Goal: Task Accomplishment & Management: Manage account settings

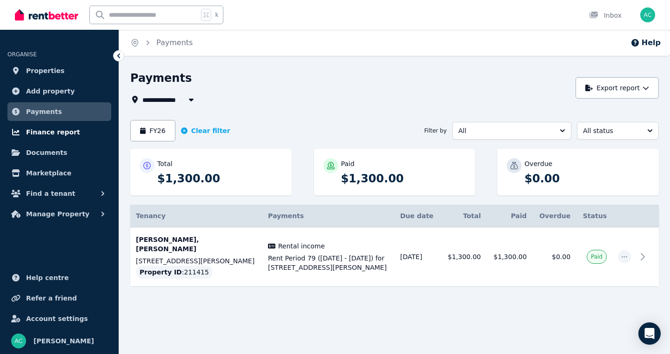
click at [47, 130] on span "Finance report" at bounding box center [53, 131] width 54 height 11
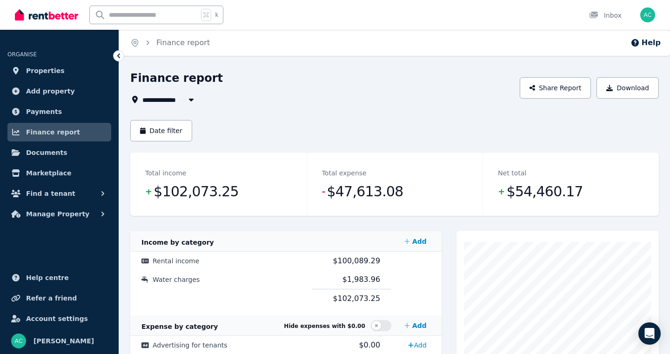
scroll to position [56, 0]
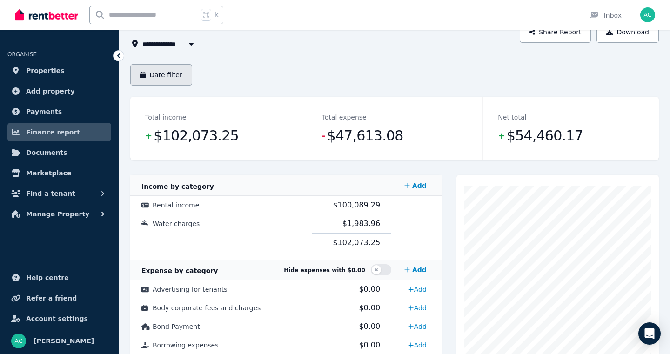
click at [165, 73] on button "Date filter" at bounding box center [161, 74] width 62 height 21
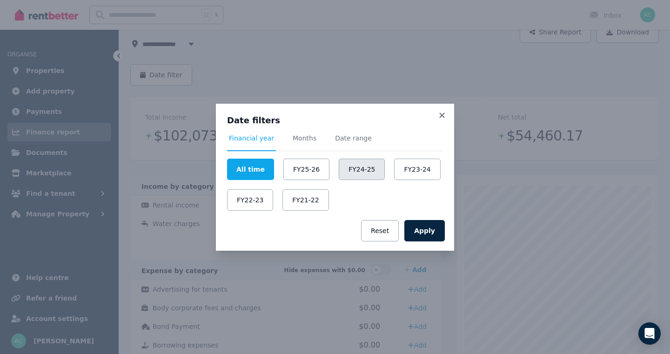
click at [357, 174] on button "FY24-25" at bounding box center [361, 169] width 46 height 21
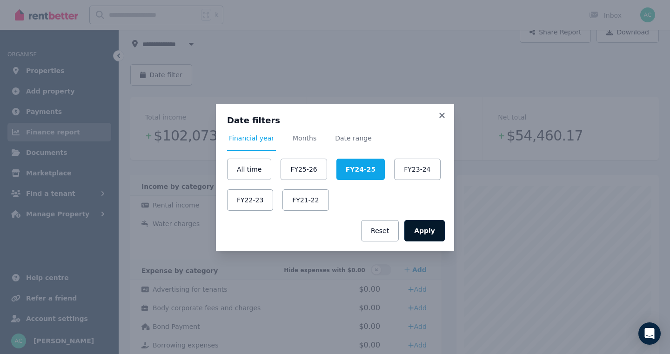
click at [425, 230] on button "Apply" at bounding box center [424, 230] width 40 height 21
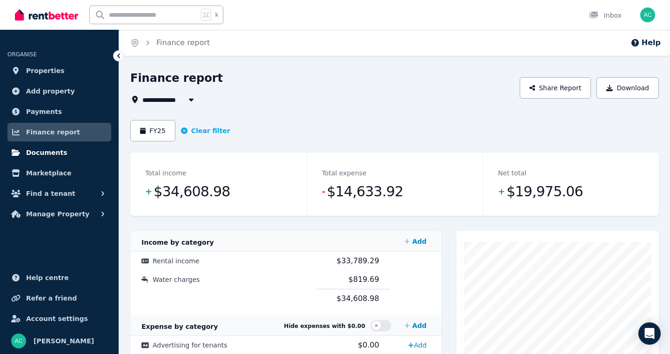
click at [48, 158] on span "Documents" at bounding box center [46, 152] width 41 height 11
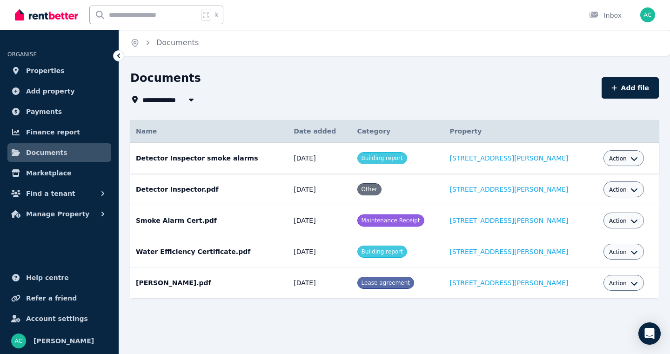
click at [630, 159] on icon "button" at bounding box center [633, 158] width 7 height 7
click at [587, 212] on link "Download" at bounding box center [594, 213] width 89 height 17
click at [630, 189] on icon "button" at bounding box center [633, 189] width 7 height 7
click at [579, 249] on link "Download" at bounding box center [594, 244] width 89 height 17
click at [630, 219] on icon "button" at bounding box center [633, 220] width 7 height 7
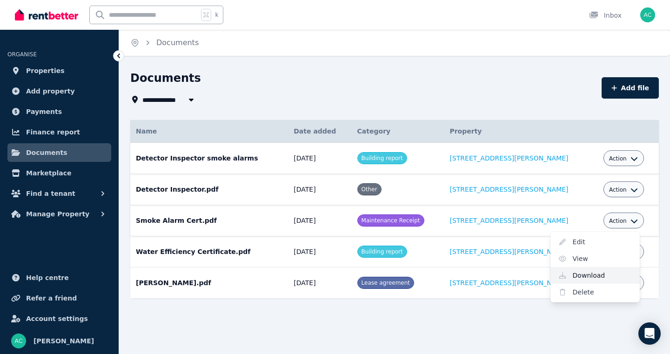
click at [571, 276] on link "Download" at bounding box center [594, 275] width 89 height 17
click at [630, 251] on icon "button" at bounding box center [633, 251] width 7 height 7
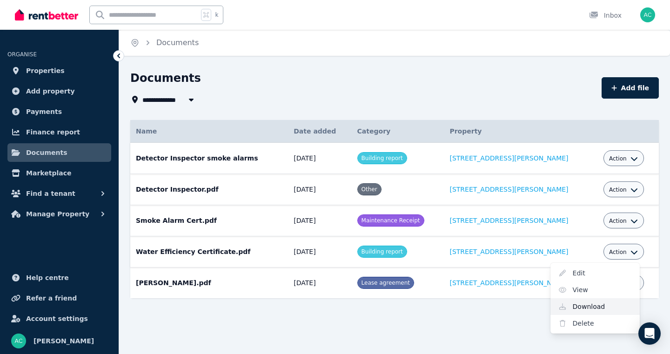
click at [577, 307] on link "Download" at bounding box center [594, 306] width 89 height 17
click at [630, 281] on icon "button" at bounding box center [633, 282] width 7 height 7
click at [581, 338] on link "Download" at bounding box center [594, 337] width 89 height 17
click at [339, 45] on div "Home Documents" at bounding box center [394, 43] width 551 height 26
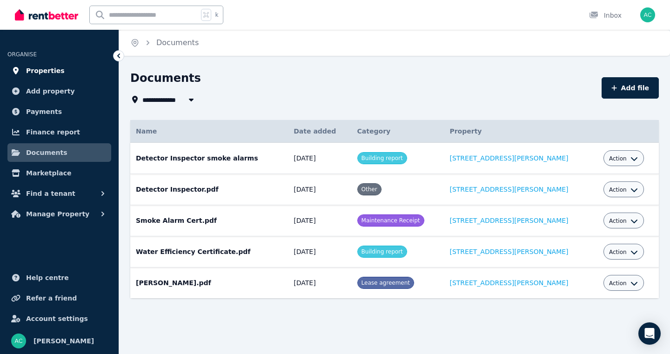
click at [45, 70] on span "Properties" at bounding box center [45, 70] width 39 height 11
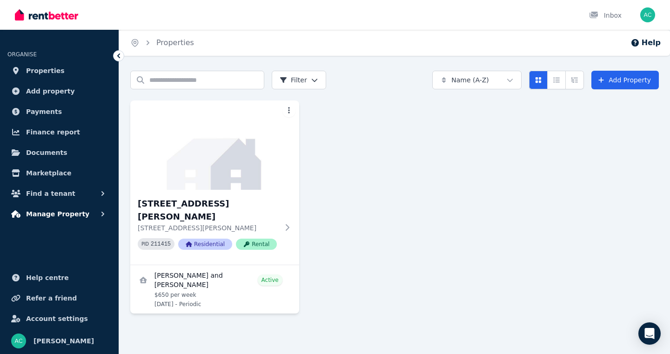
click at [57, 215] on span "Manage Property" at bounding box center [57, 213] width 63 height 11
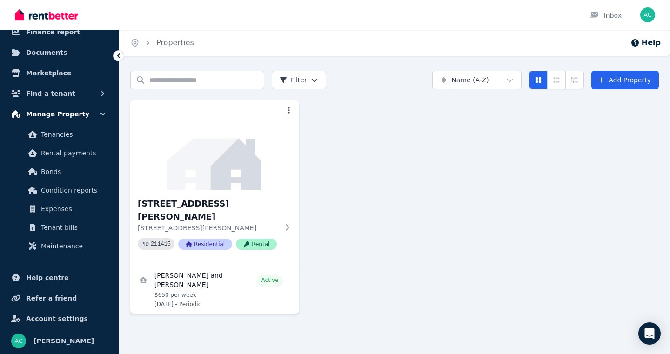
scroll to position [100, 0]
click at [56, 213] on span "Expenses" at bounding box center [72, 208] width 63 height 11
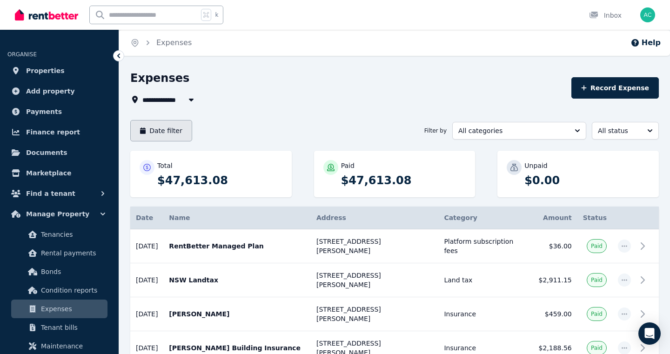
click at [175, 129] on button "Date filter" at bounding box center [161, 130] width 62 height 21
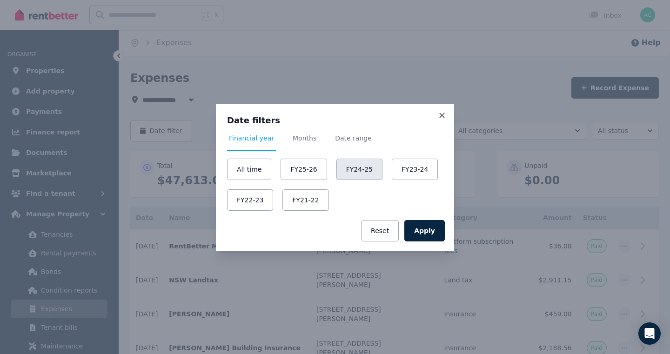
click at [351, 168] on button "FY24-25" at bounding box center [359, 169] width 46 height 21
click at [426, 234] on button "Apply" at bounding box center [424, 230] width 40 height 21
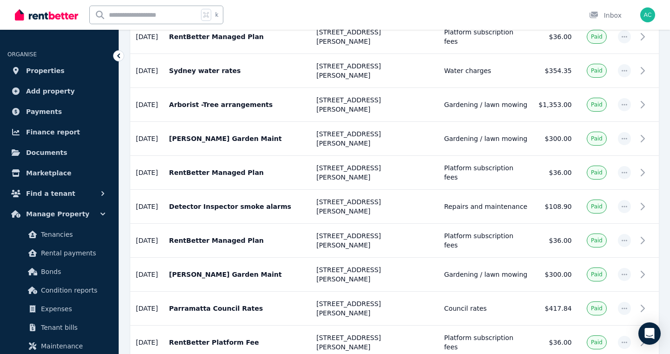
scroll to position [921, 0]
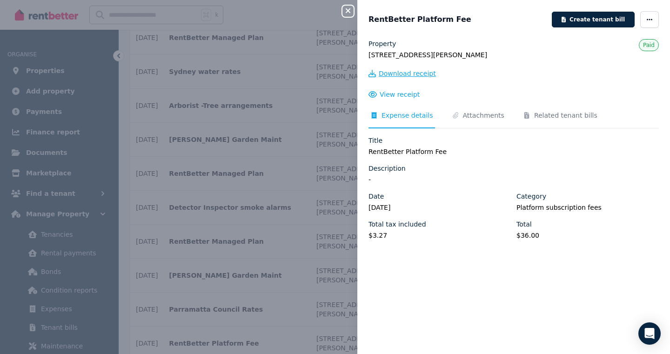
click at [389, 74] on span "Download receipt" at bounding box center [406, 73] width 57 height 9
click at [346, 10] on icon "button" at bounding box center [347, 10] width 5 height 5
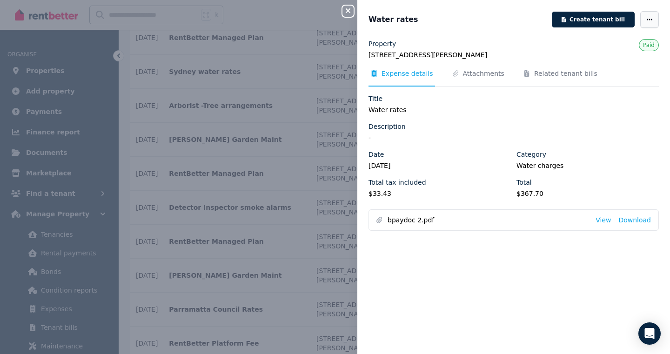
click at [650, 21] on icon "button" at bounding box center [648, 19] width 7 height 7
click at [482, 23] on div "Water rates" at bounding box center [457, 19] width 178 height 11
click at [345, 9] on icon "button" at bounding box center [347, 10] width 11 height 7
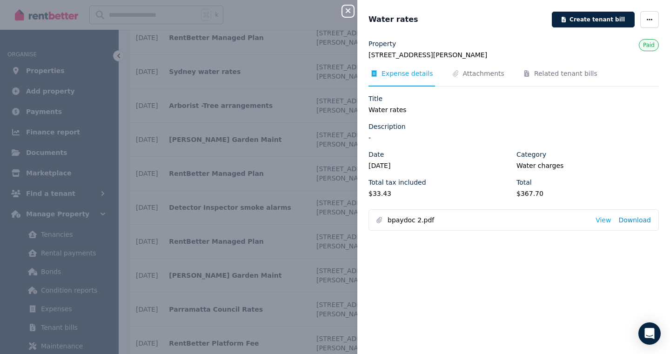
click at [634, 221] on link "Download" at bounding box center [634, 219] width 33 height 9
click at [346, 13] on icon "button" at bounding box center [347, 10] width 5 height 5
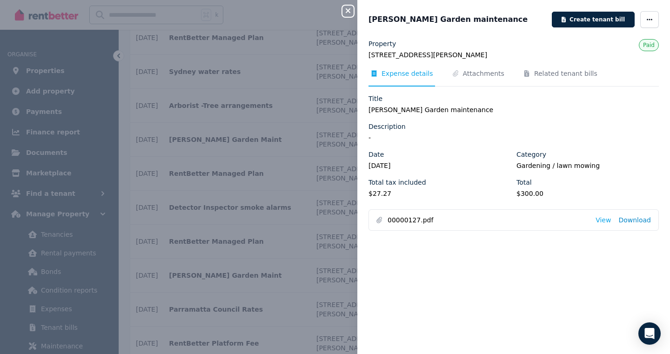
click at [635, 220] on link "Download" at bounding box center [634, 219] width 33 height 9
click at [345, 10] on icon "button" at bounding box center [347, 10] width 11 height 7
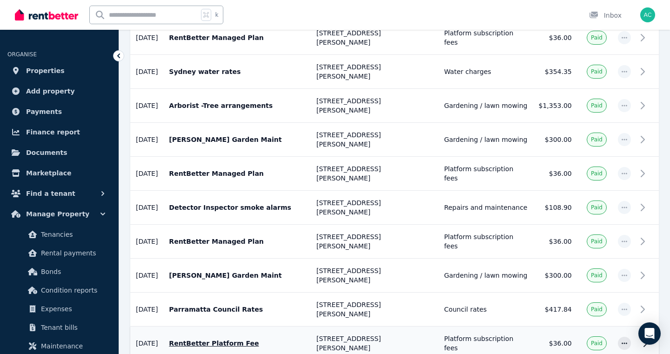
click at [644, 338] on icon at bounding box center [644, 343] width 11 height 11
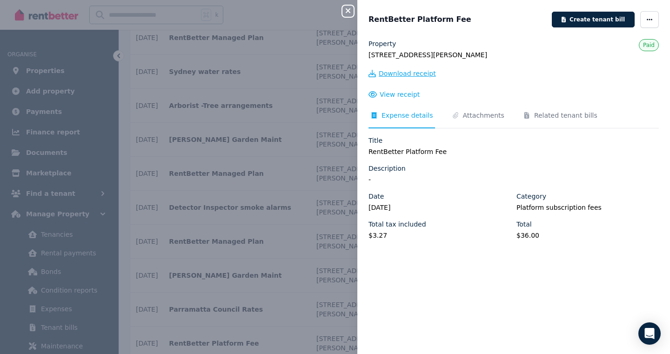
click at [389, 76] on span "Download receipt" at bounding box center [406, 73] width 57 height 9
click at [345, 10] on icon "button" at bounding box center [347, 10] width 11 height 7
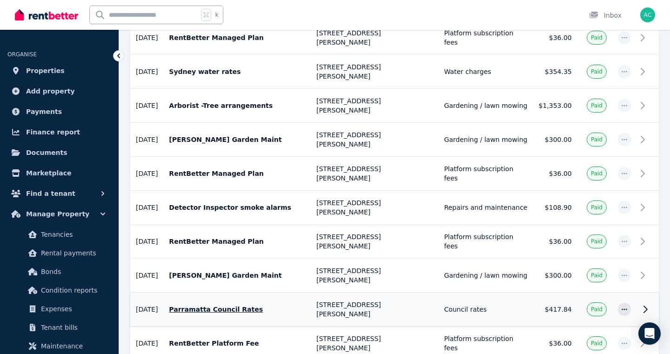
click at [645, 304] on icon at bounding box center [644, 309] width 11 height 11
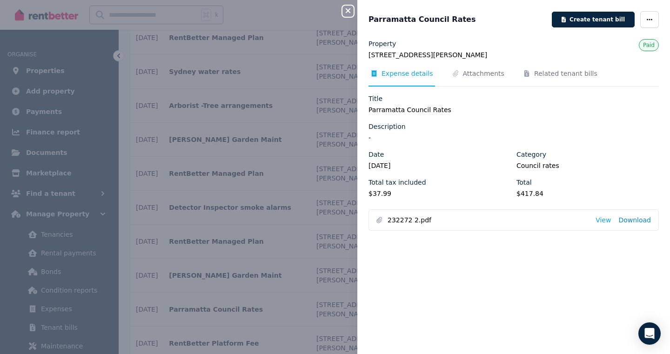
click at [635, 219] on link "Download" at bounding box center [634, 219] width 33 height 9
click at [346, 10] on icon "button" at bounding box center [347, 10] width 5 height 5
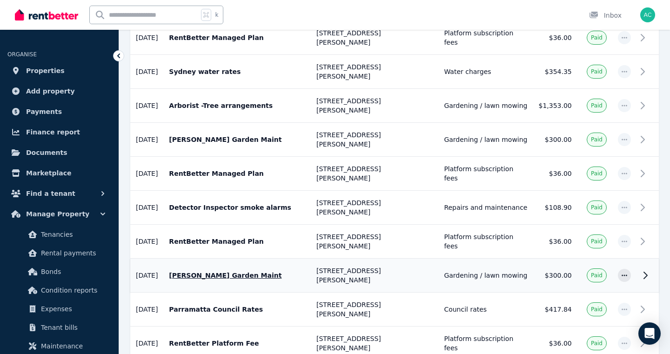
click at [644, 270] on icon at bounding box center [644, 275] width 11 height 11
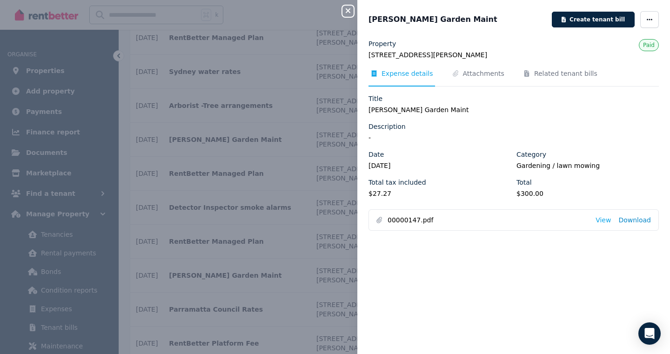
click at [629, 221] on link "Download" at bounding box center [634, 219] width 33 height 9
click at [346, 11] on icon "button" at bounding box center [347, 10] width 11 height 7
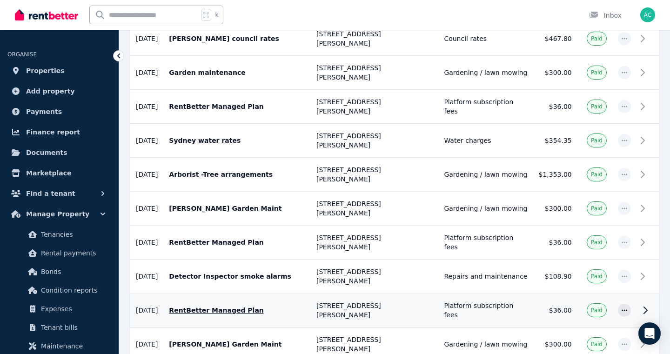
scroll to position [841, 0]
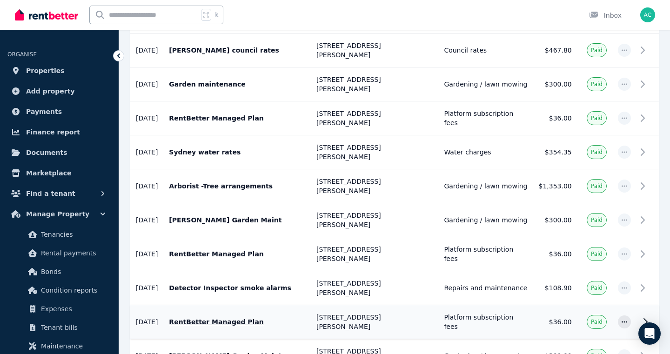
click at [643, 316] on icon at bounding box center [644, 321] width 11 height 11
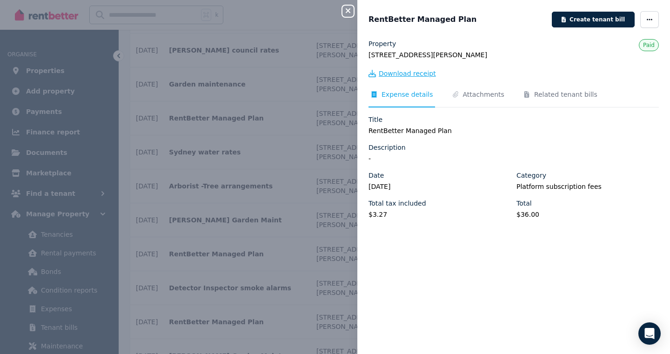
click at [395, 73] on span "Download receipt" at bounding box center [406, 73] width 57 height 9
click at [346, 8] on icon "button" at bounding box center [347, 10] width 11 height 7
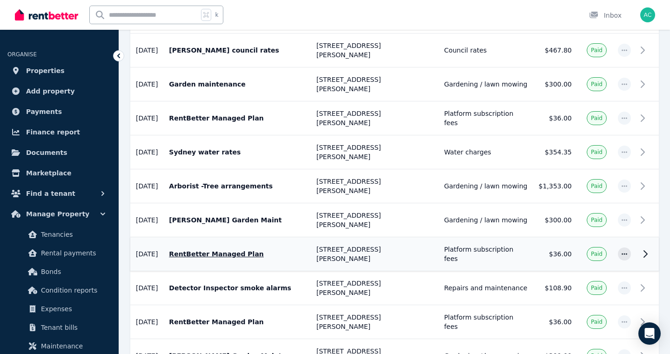
click at [646, 248] on icon at bounding box center [644, 253] width 11 height 11
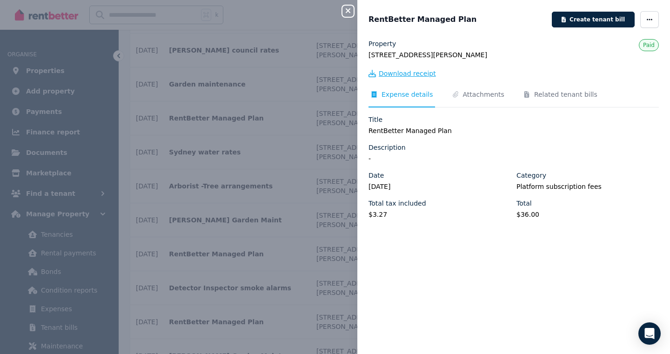
click at [394, 76] on span "Download receipt" at bounding box center [406, 73] width 57 height 9
click at [346, 9] on icon "button" at bounding box center [347, 10] width 11 height 7
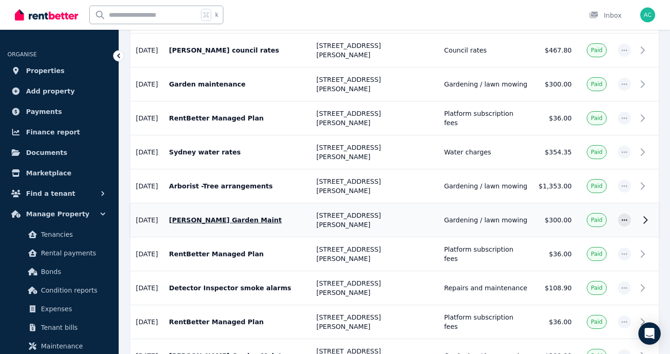
scroll to position [843, 0]
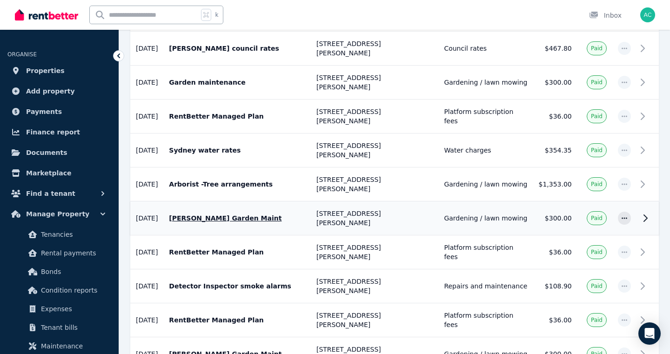
click at [647, 212] on icon at bounding box center [644, 217] width 11 height 11
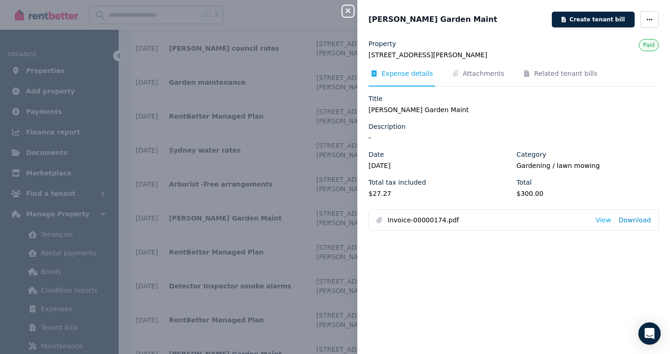
click at [629, 221] on link "Download" at bounding box center [634, 219] width 33 height 9
click at [345, 9] on icon "button" at bounding box center [347, 10] width 11 height 7
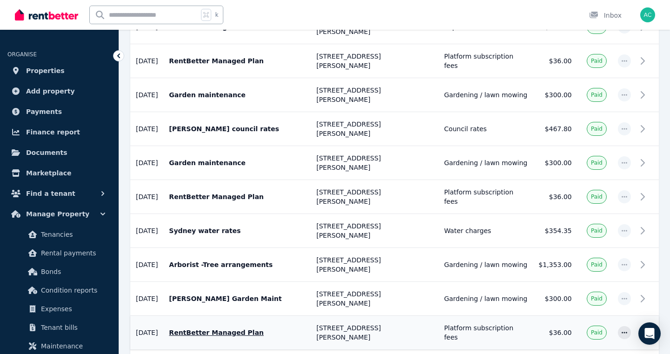
scroll to position [761, 0]
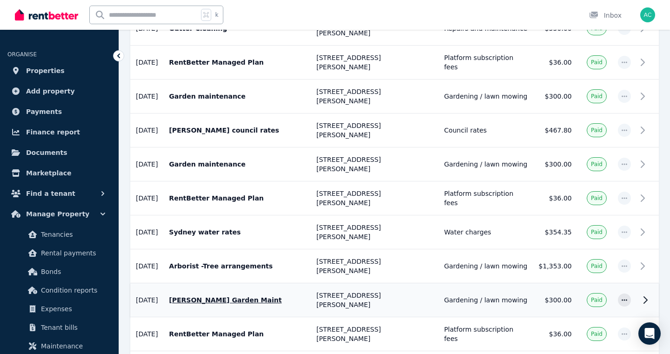
click at [643, 294] on icon at bounding box center [644, 299] width 11 height 11
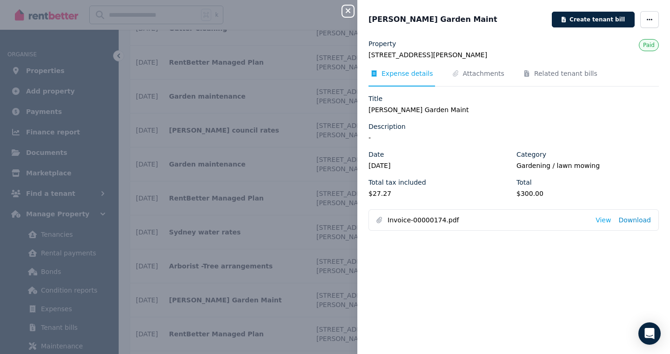
click at [628, 221] on link "Download" at bounding box center [634, 219] width 33 height 9
click at [347, 11] on icon "button" at bounding box center [347, 10] width 5 height 5
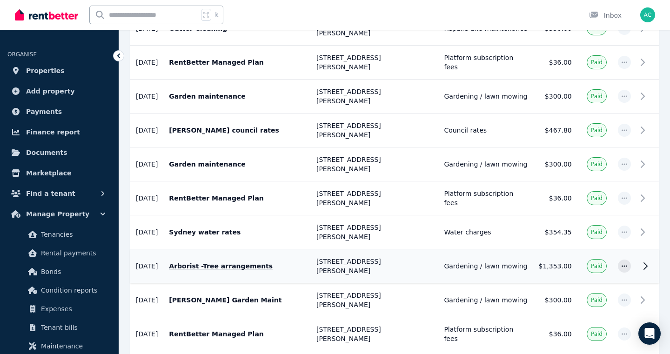
click at [646, 263] on icon at bounding box center [645, 266] width 3 height 7
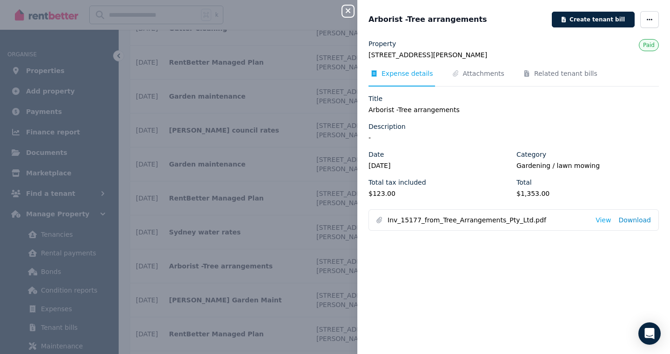
click at [636, 219] on link "Download" at bounding box center [634, 219] width 33 height 9
click at [347, 11] on icon "button" at bounding box center [347, 10] width 5 height 5
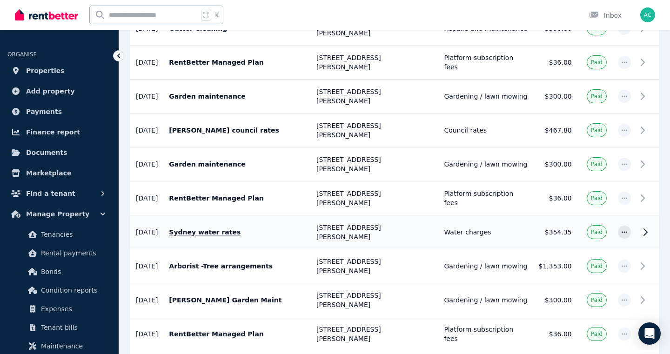
click at [643, 226] on icon at bounding box center [644, 231] width 11 height 11
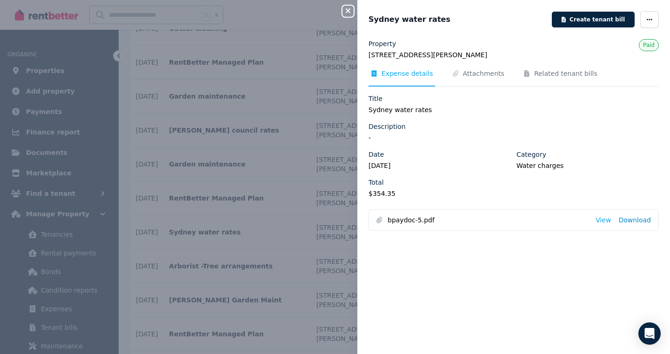
click at [631, 216] on link "Download" at bounding box center [634, 219] width 33 height 9
click at [346, 10] on icon "button" at bounding box center [347, 10] width 5 height 5
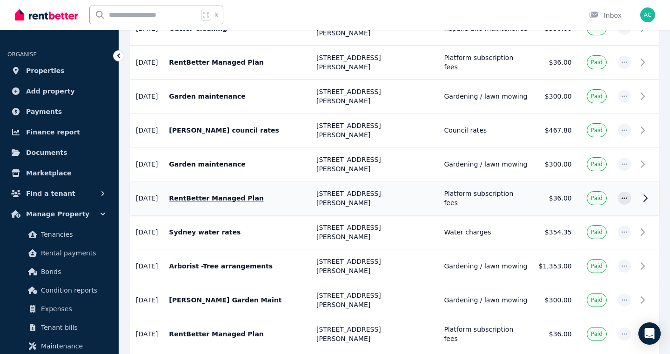
click at [644, 192] on icon at bounding box center [644, 197] width 11 height 11
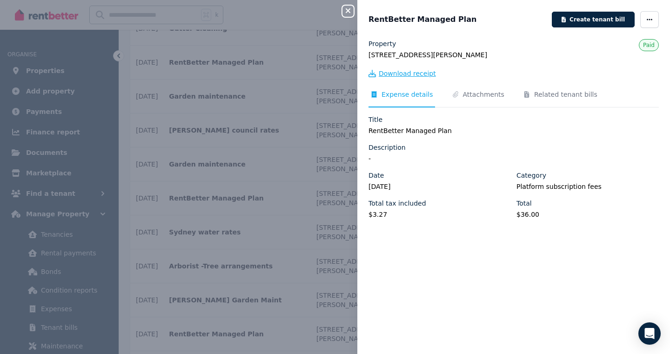
click at [385, 76] on span "Download receipt" at bounding box center [406, 73] width 57 height 9
click at [299, 79] on div "Close panel RentBetter Managed Plan Create tenant bill Property 47 Jeffery Aven…" at bounding box center [335, 177] width 670 height 354
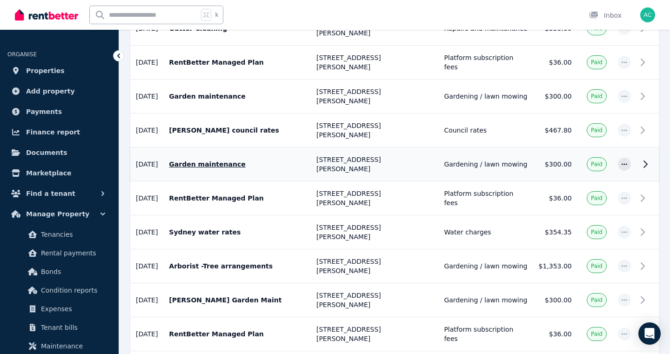
click at [644, 161] on icon at bounding box center [645, 164] width 3 height 7
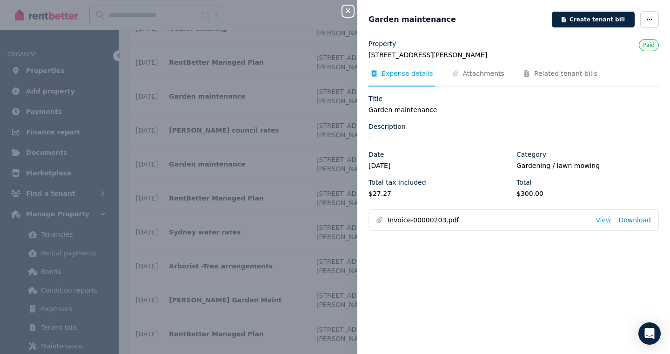
click at [630, 220] on link "Download" at bounding box center [634, 219] width 33 height 9
click at [346, 9] on icon "button" at bounding box center [347, 10] width 11 height 7
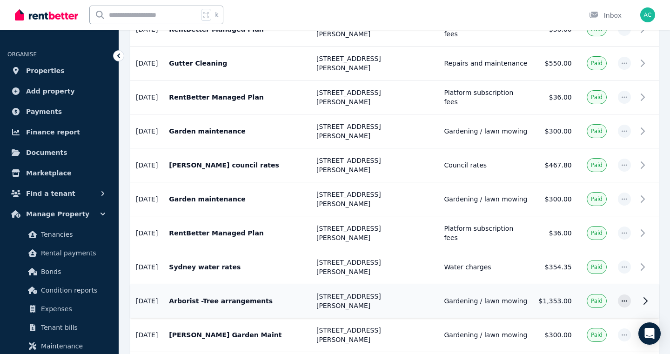
scroll to position [719, 0]
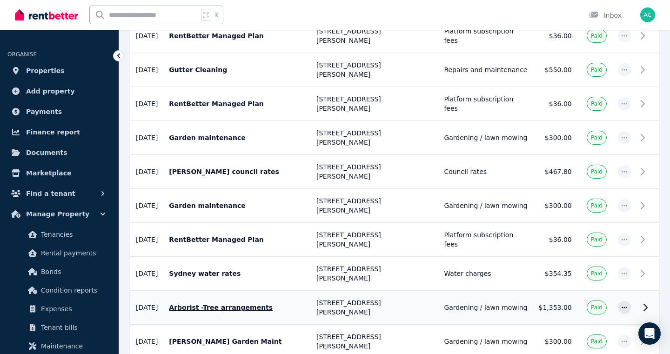
click at [644, 302] on icon at bounding box center [644, 307] width 11 height 11
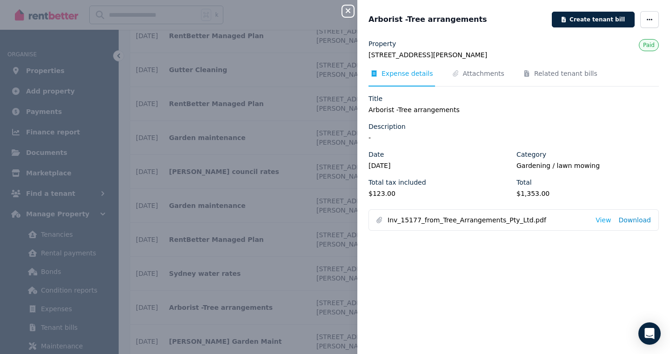
click at [634, 218] on link "Download" at bounding box center [634, 219] width 33 height 9
click at [312, 139] on div "Close panel Arborist -Tree arrangements Create tenant bill Property 47 Jeffery …" at bounding box center [335, 177] width 670 height 354
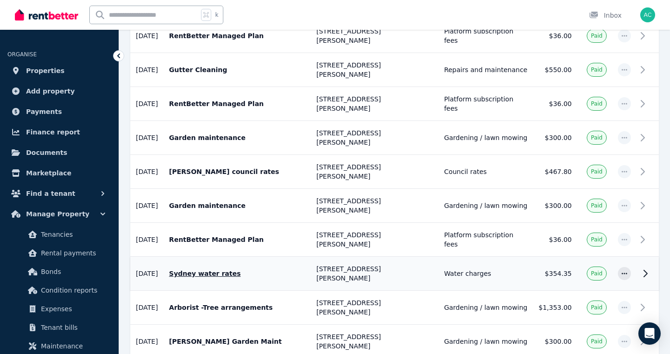
click at [645, 268] on icon at bounding box center [644, 273] width 11 height 11
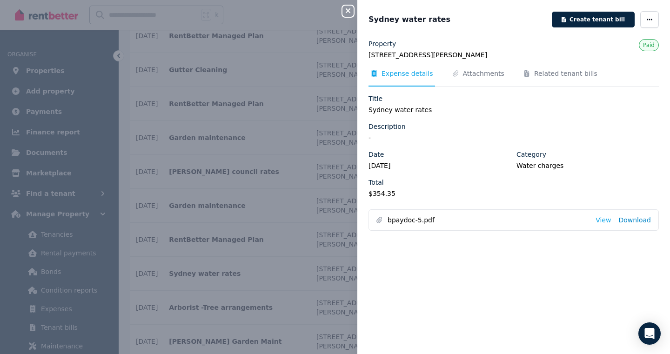
click at [636, 220] on link "Download" at bounding box center [634, 219] width 33 height 9
click at [295, 152] on div "Close panel Sydney water rates Create tenant bill Property 47 Jeffery Avenue, N…" at bounding box center [335, 177] width 670 height 354
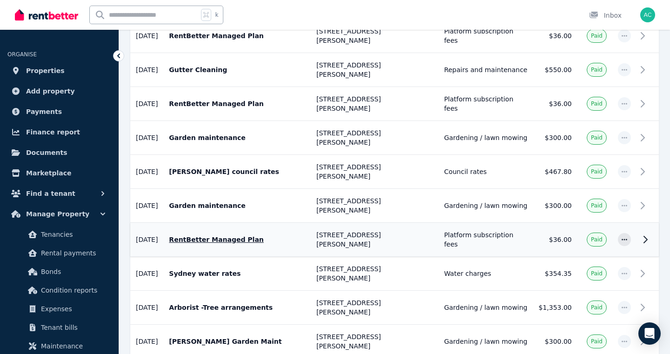
click at [645, 234] on icon at bounding box center [644, 239] width 11 height 11
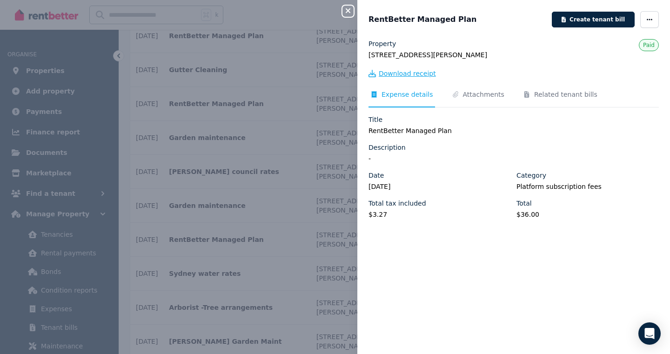
click at [396, 72] on span "Download receipt" at bounding box center [406, 73] width 57 height 9
click at [292, 74] on div "Close panel RentBetter Managed Plan Create tenant bill Property 47 Jeffery Aven…" at bounding box center [335, 177] width 670 height 354
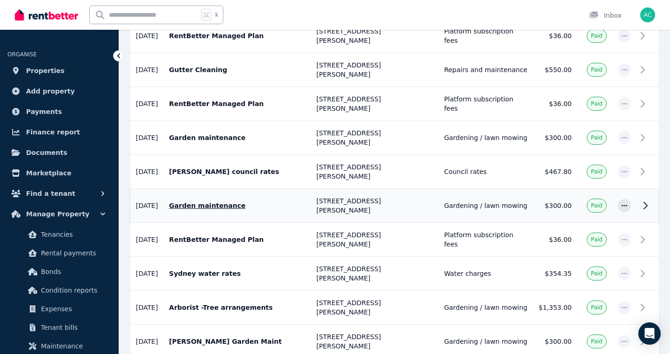
click at [644, 200] on icon at bounding box center [644, 205] width 11 height 11
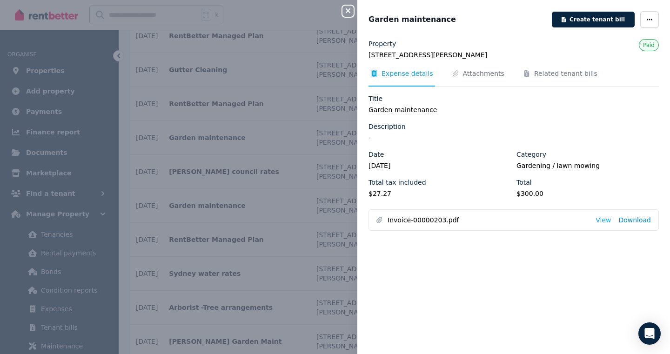
click at [632, 221] on link "Download" at bounding box center [634, 219] width 33 height 9
click at [345, 11] on icon "button" at bounding box center [347, 10] width 11 height 7
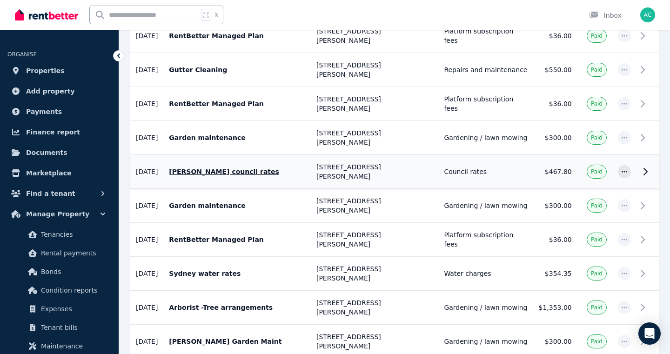
click at [647, 166] on icon at bounding box center [644, 171] width 11 height 11
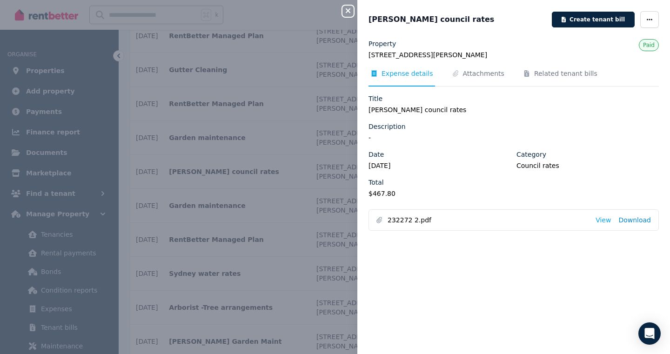
click at [632, 219] on link "Download" at bounding box center [634, 219] width 33 height 9
click at [345, 9] on icon "button" at bounding box center [347, 10] width 11 height 7
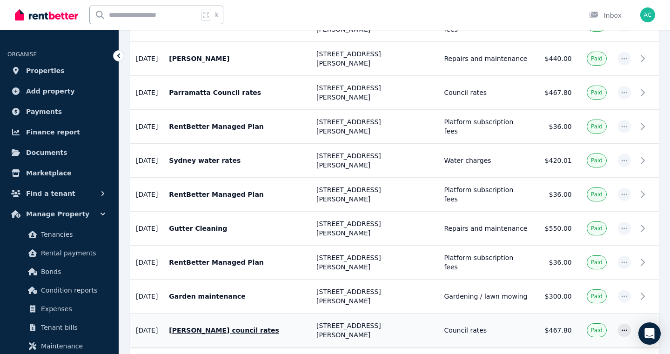
scroll to position [558, 0]
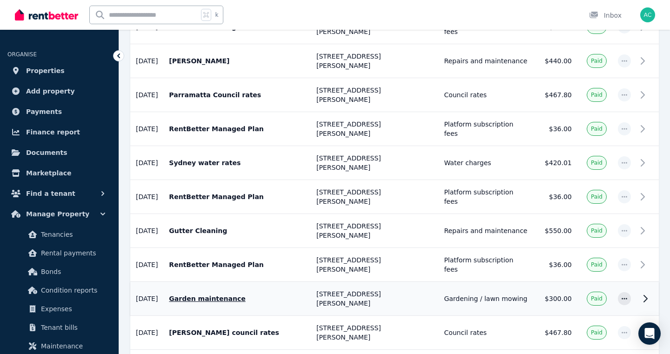
click at [644, 293] on icon at bounding box center [644, 298] width 11 height 11
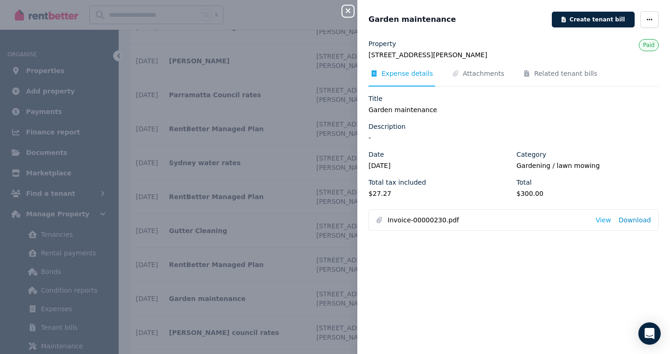
click at [630, 220] on link "Download" at bounding box center [634, 219] width 33 height 9
click at [348, 11] on icon "button" at bounding box center [347, 10] width 5 height 5
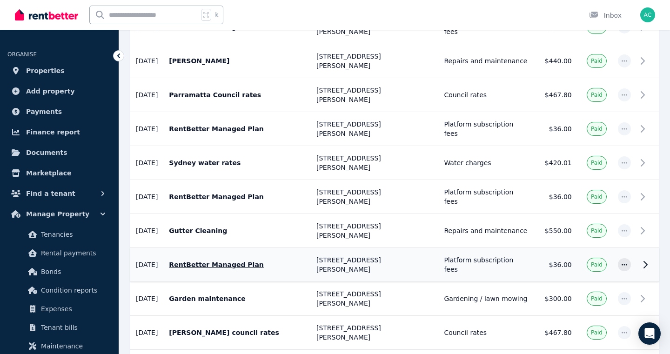
click at [641, 259] on icon at bounding box center [644, 264] width 11 height 11
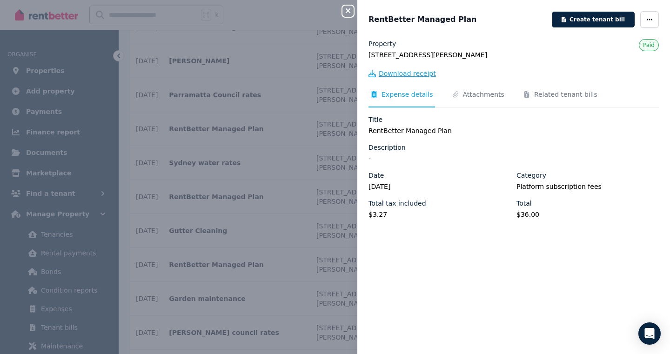
click at [387, 77] on span "Download receipt" at bounding box center [406, 73] width 57 height 9
click at [322, 132] on div "Close panel RentBetter Managed Plan Create tenant bill Property 47 Jeffery Aven…" at bounding box center [335, 177] width 670 height 354
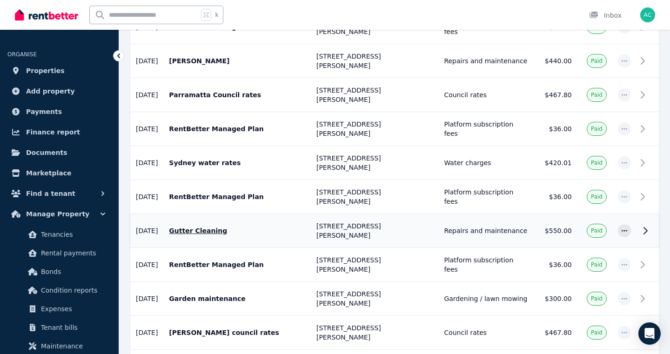
click at [644, 225] on icon at bounding box center [644, 230] width 11 height 11
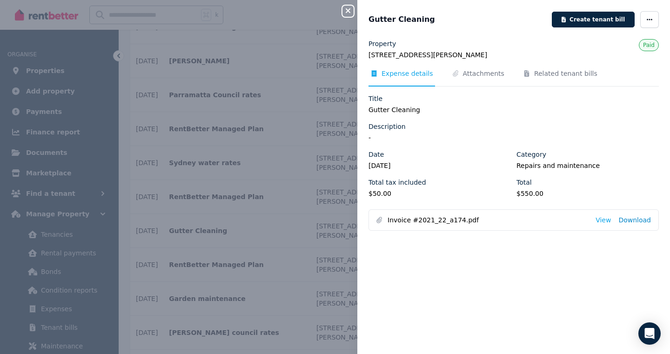
click at [632, 219] on link "Download" at bounding box center [634, 219] width 33 height 9
click at [346, 13] on icon "button" at bounding box center [347, 10] width 11 height 7
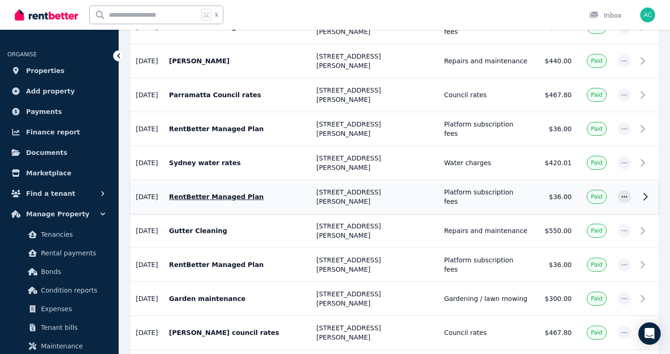
click at [643, 191] on icon at bounding box center [644, 196] width 11 height 11
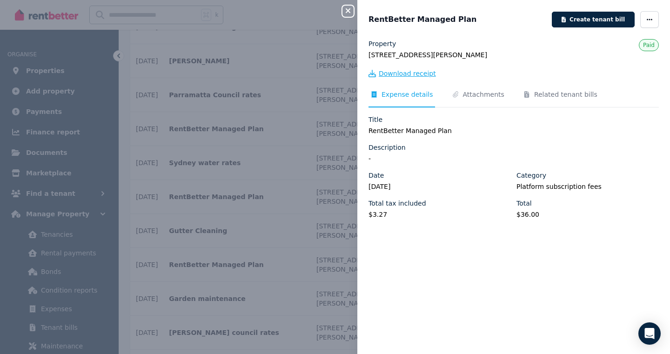
click at [405, 73] on span "Download receipt" at bounding box center [406, 73] width 57 height 9
click at [296, 92] on div "Close panel RentBetter Managed Plan Create tenant bill Property 47 Jeffery Aven…" at bounding box center [335, 177] width 670 height 354
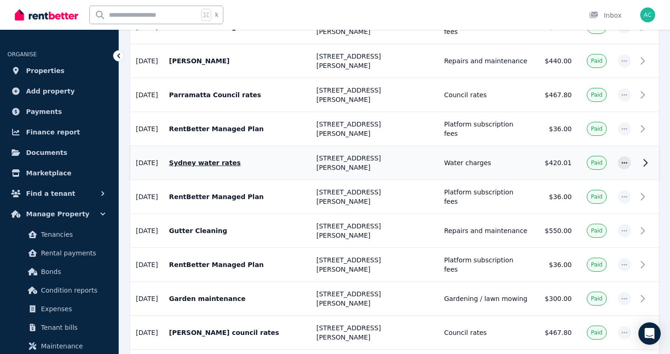
click at [644, 157] on icon at bounding box center [644, 162] width 11 height 11
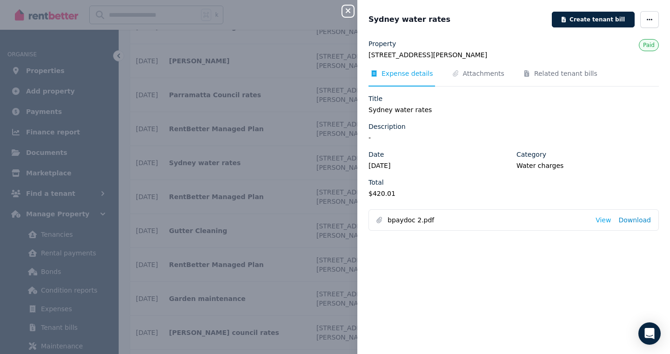
click at [635, 219] on link "Download" at bounding box center [634, 219] width 33 height 9
click at [347, 9] on icon "button" at bounding box center [347, 10] width 11 height 7
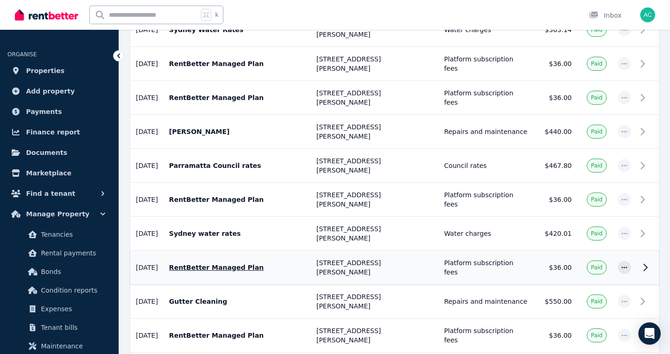
scroll to position [483, 0]
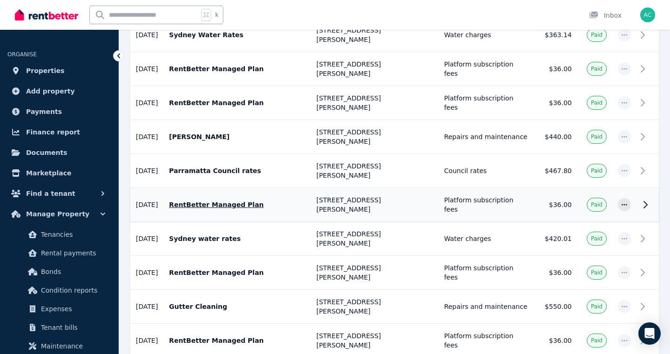
click at [644, 199] on icon at bounding box center [644, 204] width 11 height 11
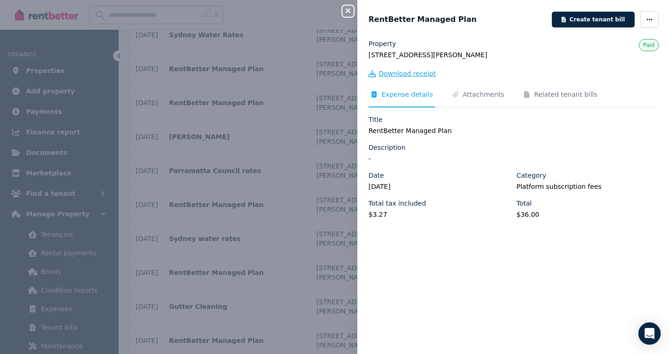
click at [385, 73] on span "Download receipt" at bounding box center [406, 73] width 57 height 9
click at [308, 67] on div "Close panel RentBetter Managed Plan Create tenant bill Property 47 Jeffery Aven…" at bounding box center [335, 177] width 670 height 354
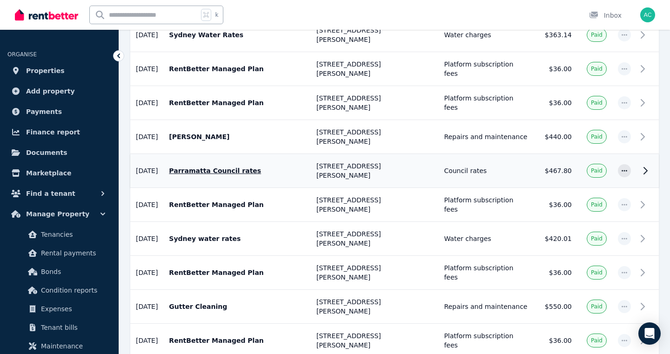
click at [644, 165] on icon at bounding box center [644, 170] width 11 height 11
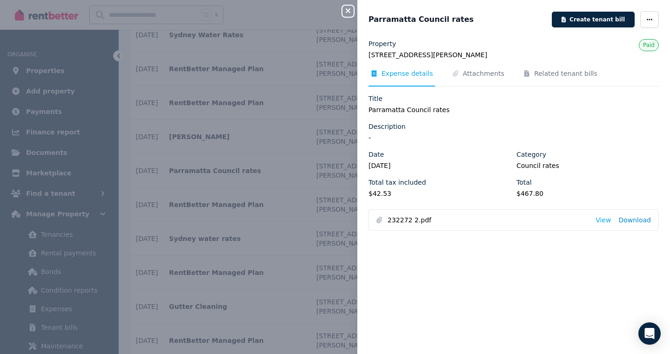
click at [627, 222] on link "Download" at bounding box center [634, 219] width 33 height 9
click at [348, 11] on icon "button" at bounding box center [347, 10] width 5 height 5
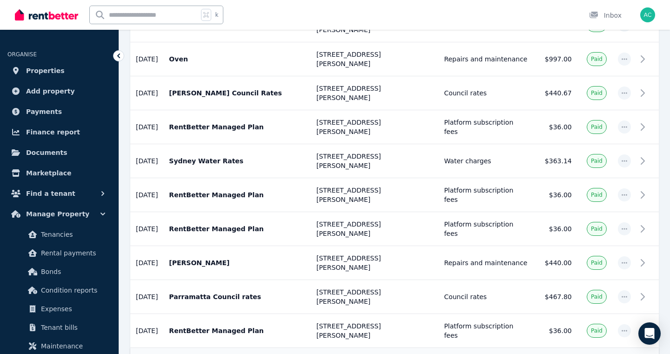
scroll to position [355, 0]
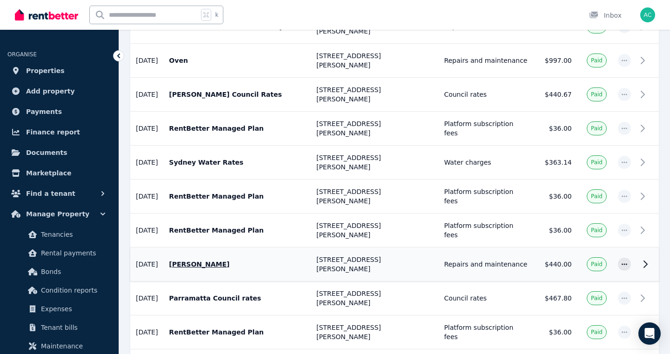
click at [643, 259] on icon at bounding box center [644, 264] width 11 height 11
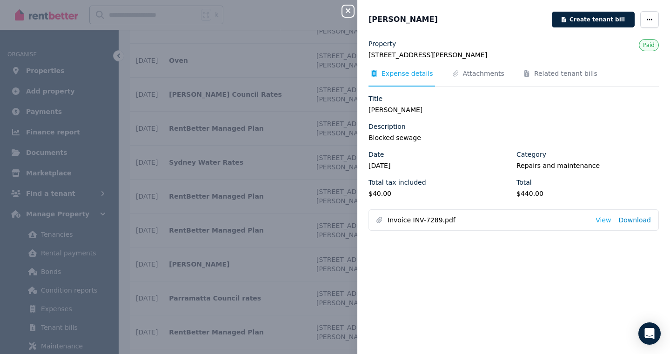
click at [634, 221] on link "Download" at bounding box center [634, 219] width 33 height 9
click at [345, 9] on icon "button" at bounding box center [347, 10] width 11 height 7
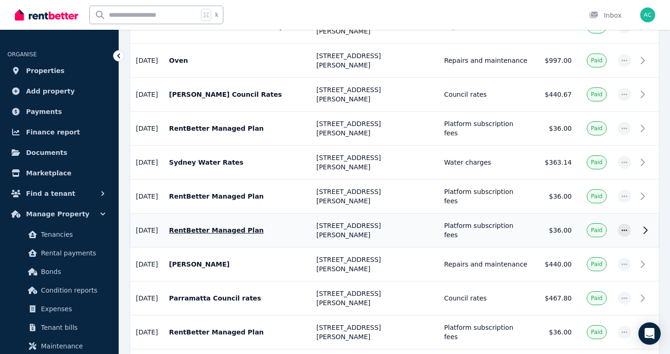
click at [643, 225] on icon at bounding box center [644, 230] width 11 height 11
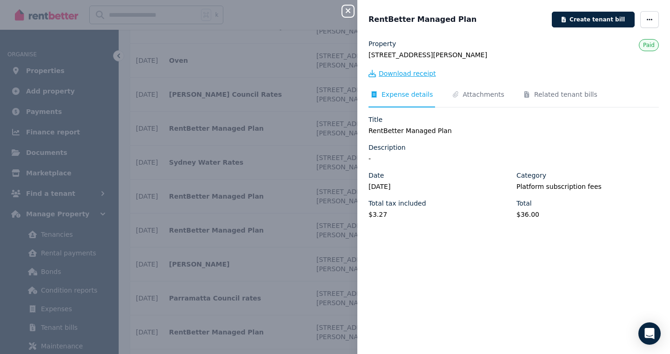
click at [393, 75] on span "Download receipt" at bounding box center [406, 73] width 57 height 9
click at [347, 10] on icon "button" at bounding box center [347, 10] width 5 height 5
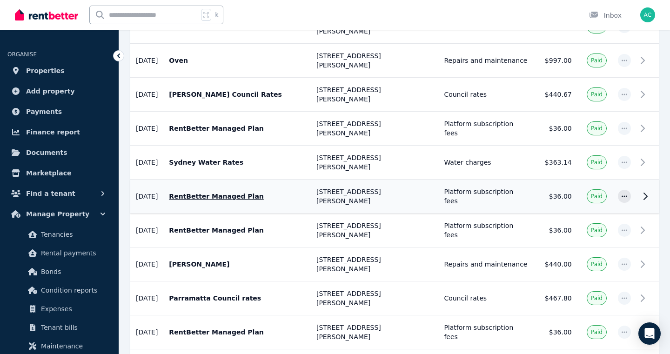
click at [644, 191] on icon at bounding box center [644, 196] width 11 height 11
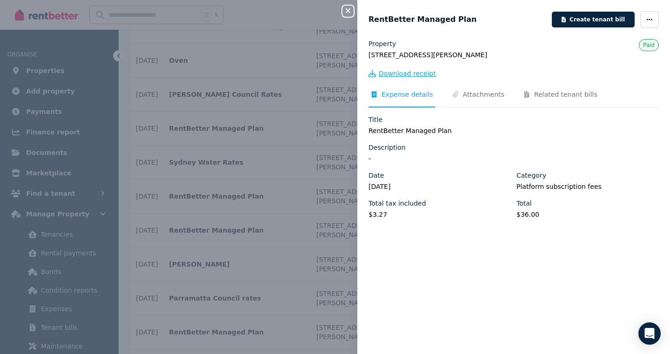
click at [405, 73] on span "Download receipt" at bounding box center [406, 73] width 57 height 9
click at [346, 11] on icon "button" at bounding box center [347, 10] width 11 height 7
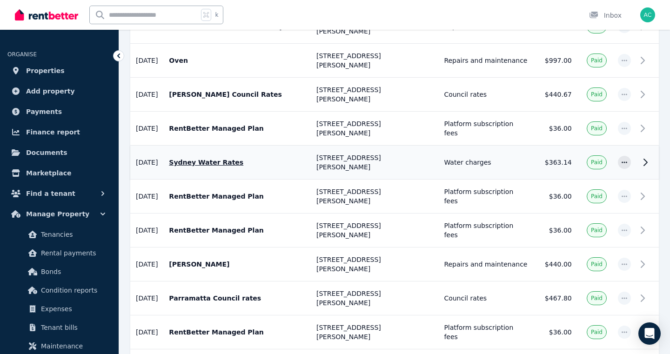
click at [646, 159] on icon at bounding box center [645, 162] width 3 height 7
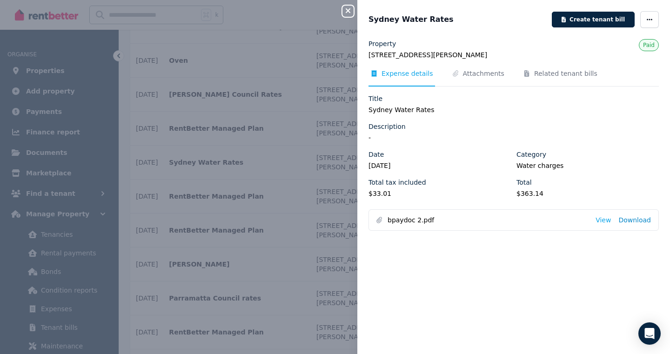
click at [631, 219] on link "Download" at bounding box center [634, 219] width 33 height 9
click at [347, 13] on icon "button" at bounding box center [347, 10] width 5 height 5
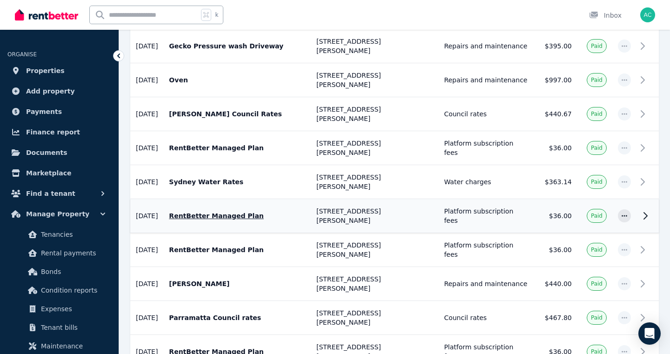
scroll to position [334, 0]
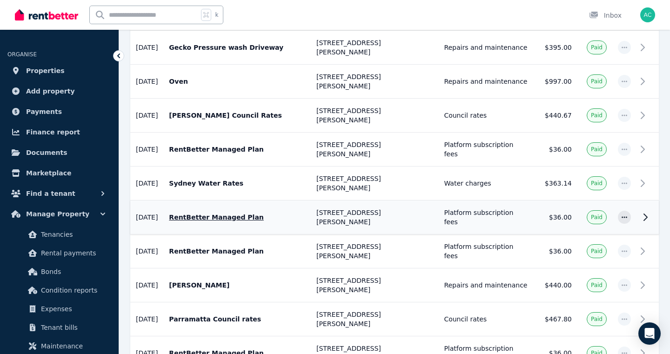
click at [646, 212] on icon at bounding box center [644, 217] width 11 height 11
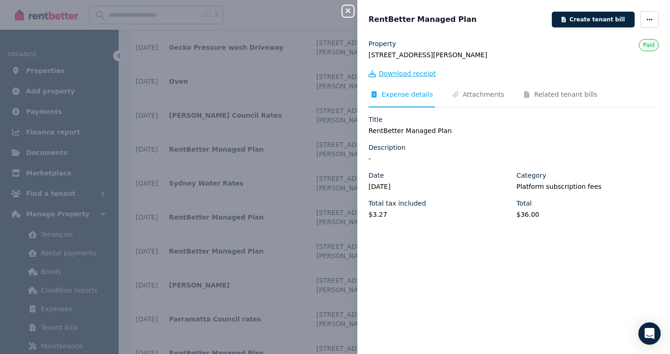
click at [398, 73] on span "Download receipt" at bounding box center [406, 73] width 57 height 9
click at [278, 146] on div "Close panel RentBetter Managed Plan Create tenant bill Property 47 Jeffery Aven…" at bounding box center [335, 177] width 670 height 354
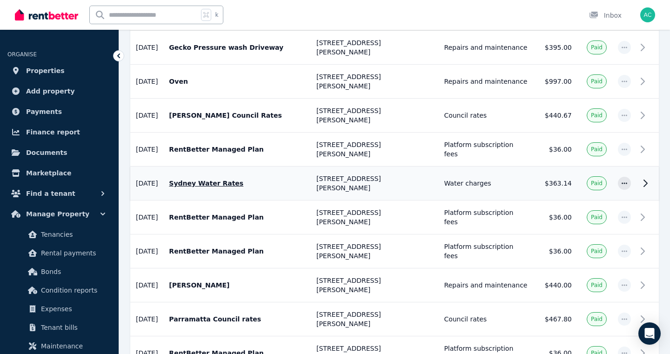
click at [643, 178] on icon at bounding box center [644, 183] width 11 height 11
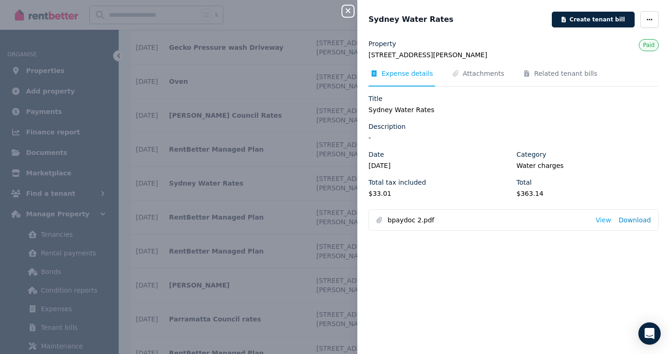
click at [638, 220] on link "Download" at bounding box center [634, 219] width 33 height 9
click at [346, 11] on icon "button" at bounding box center [347, 10] width 11 height 7
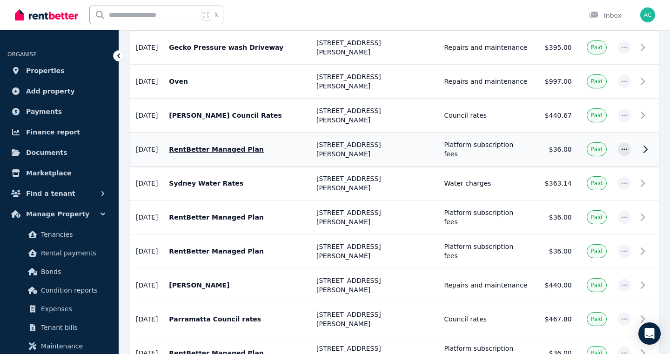
click at [645, 144] on icon at bounding box center [644, 149] width 11 height 11
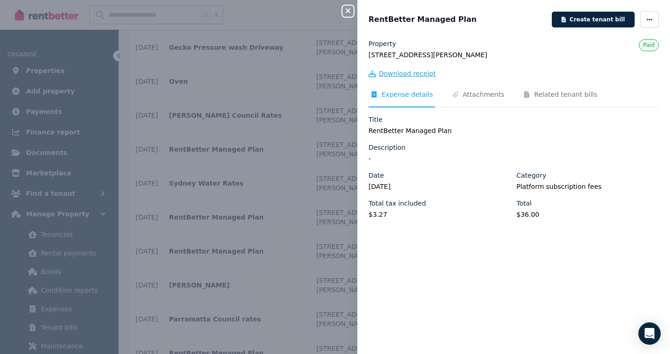
click at [399, 72] on span "Download receipt" at bounding box center [406, 73] width 57 height 9
click at [347, 9] on icon "button" at bounding box center [347, 10] width 11 height 7
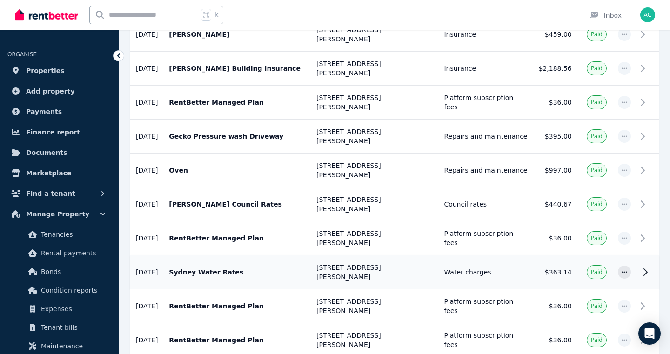
scroll to position [220, 0]
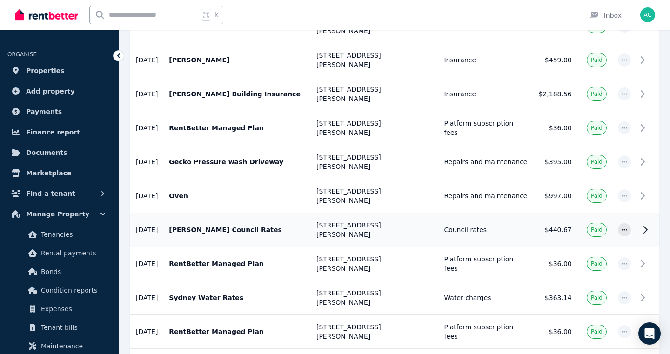
click at [644, 224] on icon at bounding box center [644, 229] width 11 height 11
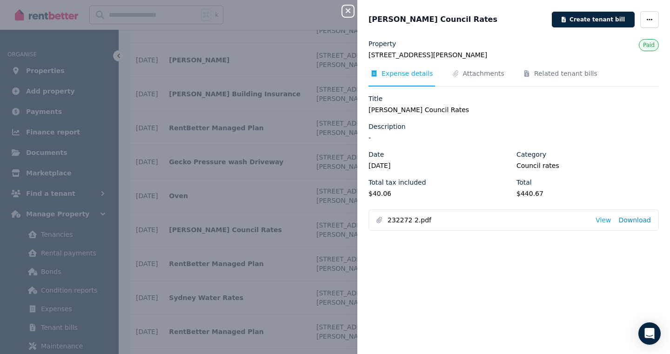
click at [627, 220] on link "Download" at bounding box center [634, 219] width 33 height 9
click at [344, 13] on icon "button" at bounding box center [347, 10] width 11 height 7
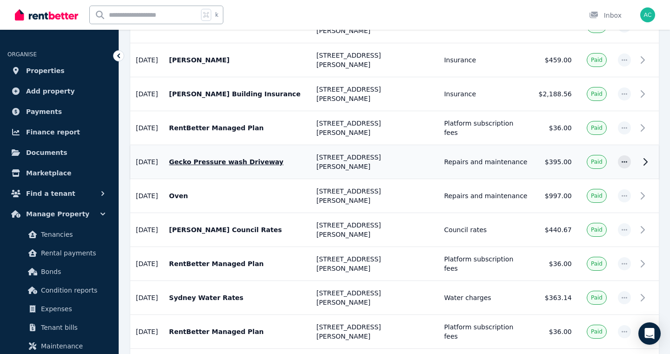
click at [644, 156] on icon at bounding box center [644, 161] width 11 height 11
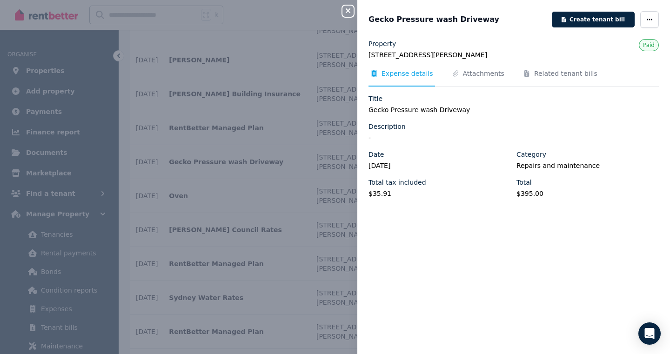
click at [399, 74] on span "Expense details" at bounding box center [407, 73] width 52 height 9
click at [473, 75] on span "Attachments" at bounding box center [483, 73] width 41 height 9
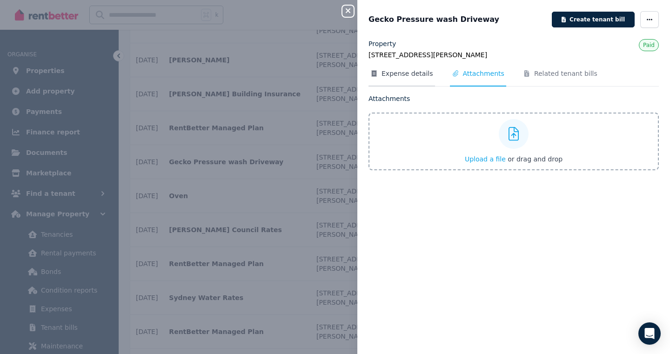
click at [395, 74] on span "Expense details" at bounding box center [407, 73] width 52 height 9
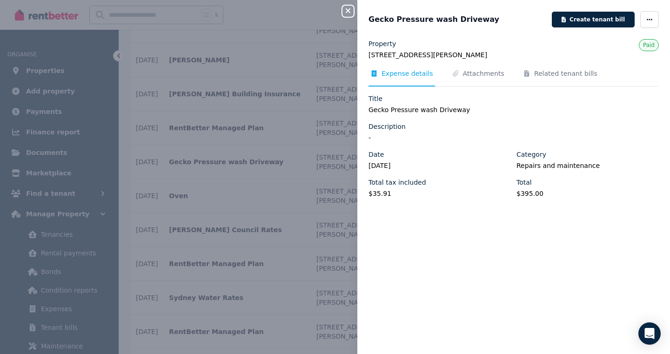
click at [346, 10] on icon "button" at bounding box center [347, 10] width 5 height 5
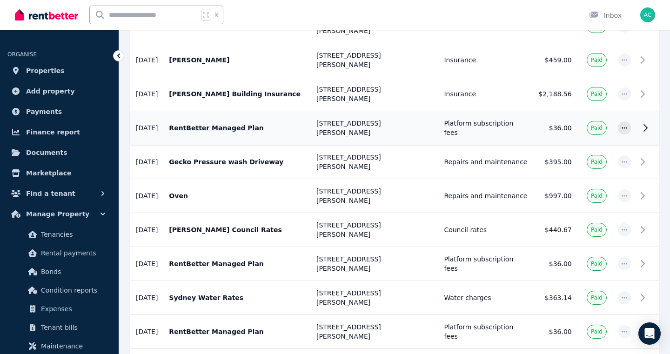
click at [646, 125] on icon at bounding box center [645, 128] width 3 height 7
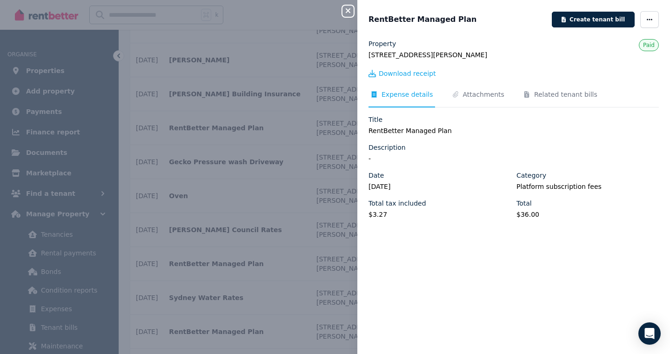
click at [347, 6] on button "Close panel" at bounding box center [347, 11] width 11 height 11
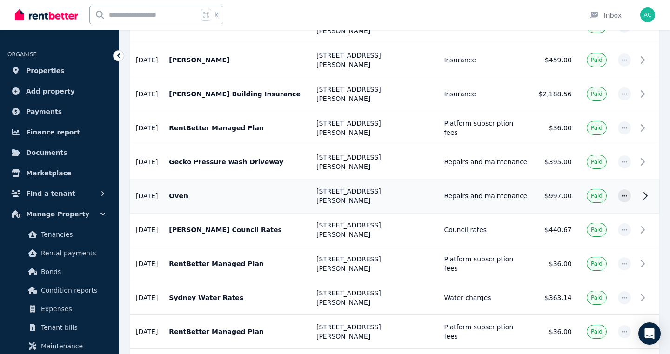
click at [644, 190] on icon at bounding box center [644, 195] width 11 height 11
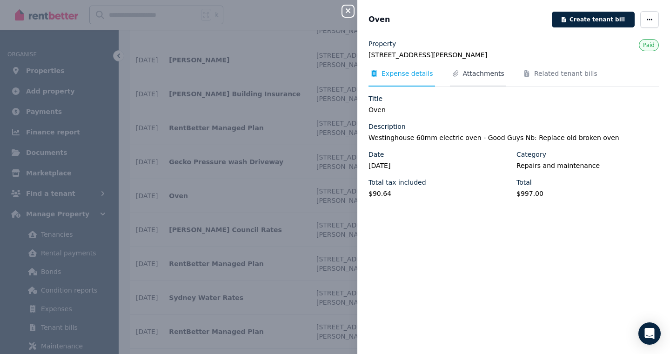
click at [468, 76] on span "Attachments" at bounding box center [483, 73] width 41 height 9
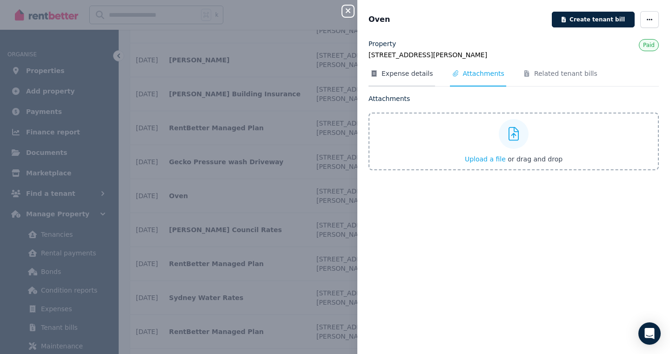
click at [398, 75] on span "Expense details" at bounding box center [407, 73] width 52 height 9
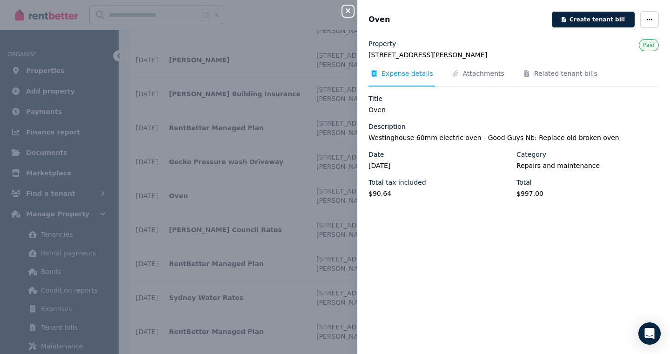
click at [348, 13] on icon "button" at bounding box center [347, 10] width 11 height 7
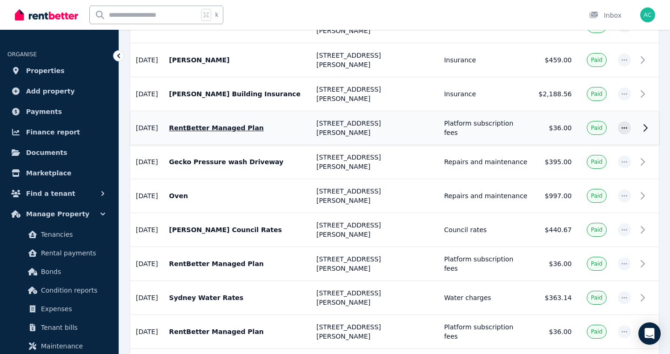
click at [646, 122] on icon at bounding box center [644, 127] width 11 height 11
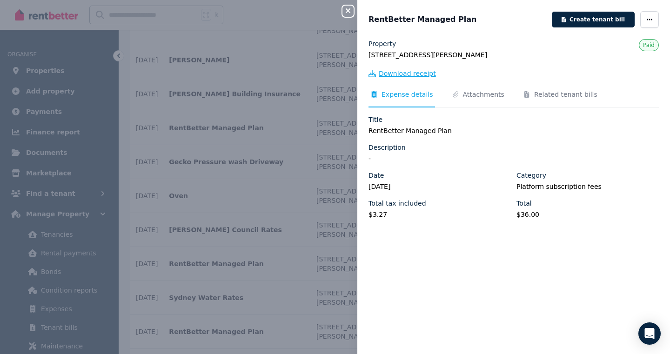
click at [410, 74] on span "Download receipt" at bounding box center [406, 73] width 57 height 9
click at [345, 9] on icon "button" at bounding box center [347, 10] width 5 height 5
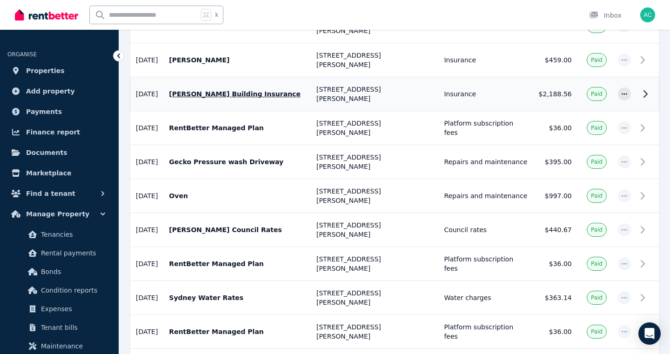
click at [646, 91] on icon at bounding box center [645, 94] width 3 height 7
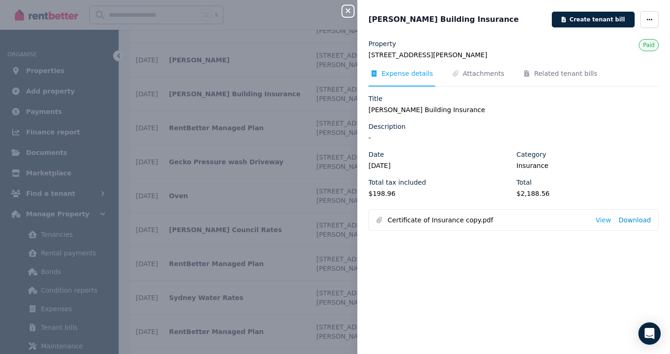
click at [641, 221] on link "Download" at bounding box center [634, 219] width 33 height 9
click at [347, 12] on icon "button" at bounding box center [347, 10] width 5 height 5
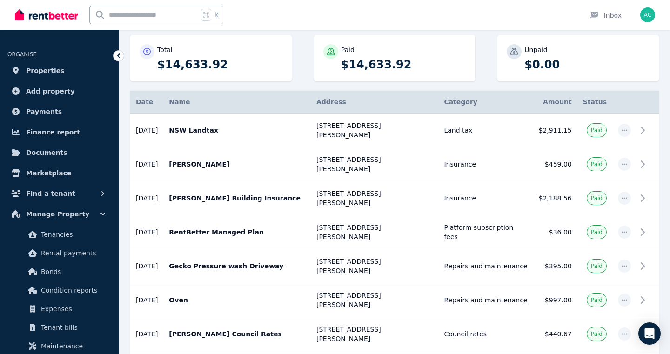
scroll to position [115, 0]
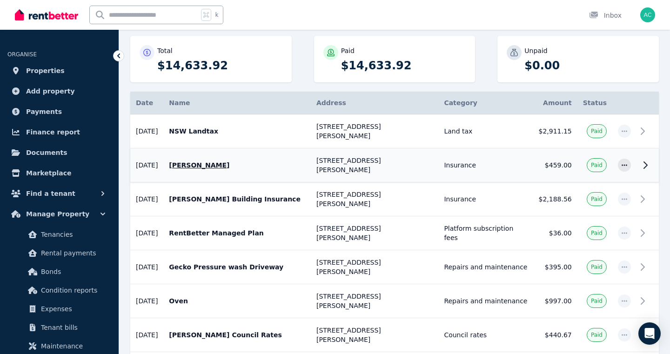
click at [644, 160] on icon at bounding box center [644, 164] width 11 height 11
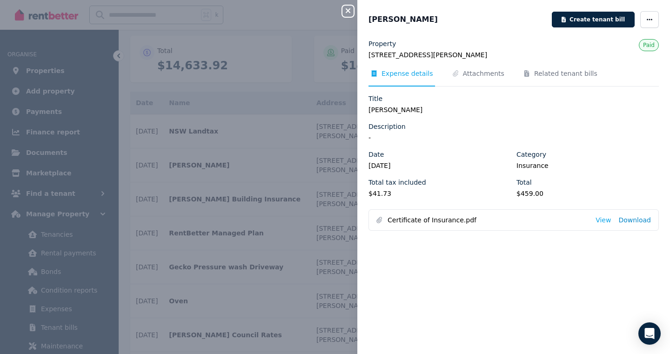
click at [639, 222] on link "Download" at bounding box center [634, 219] width 33 height 9
click at [348, 10] on icon "button" at bounding box center [347, 10] width 11 height 7
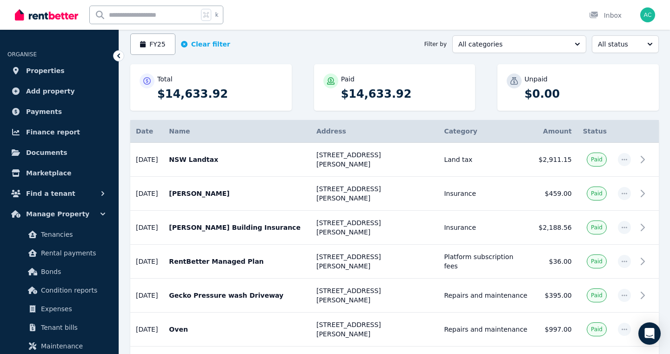
scroll to position [86, 0]
click at [643, 156] on icon at bounding box center [644, 159] width 11 height 11
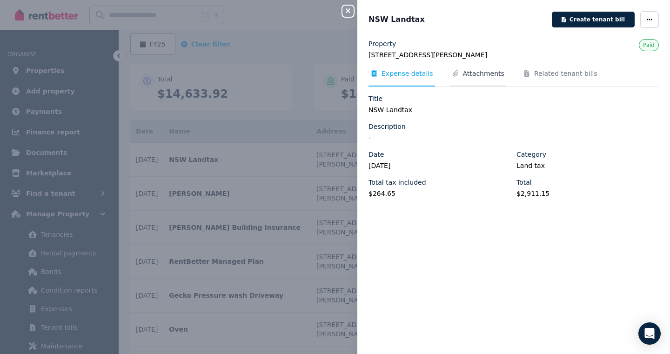
click at [464, 76] on span "Attachments" at bounding box center [483, 73] width 41 height 9
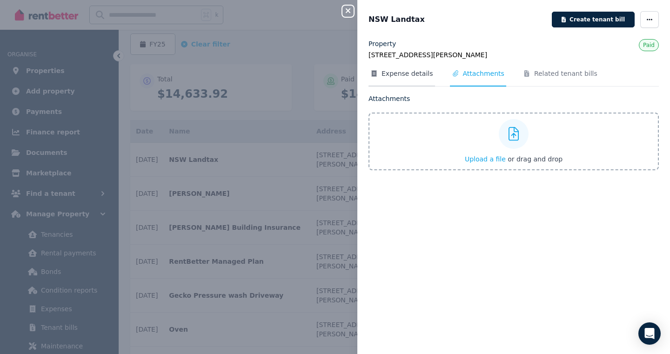
click at [388, 69] on span "Expense details" at bounding box center [407, 73] width 52 height 9
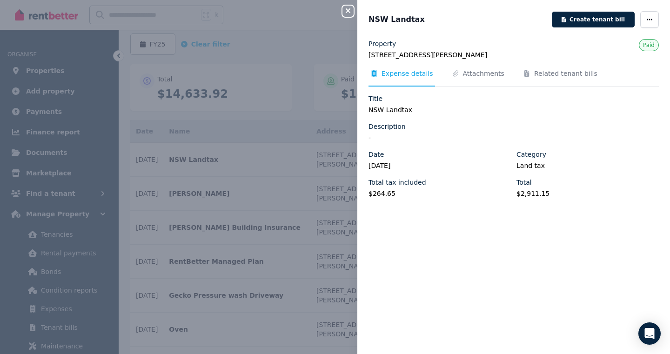
click at [346, 11] on icon "button" at bounding box center [347, 10] width 11 height 7
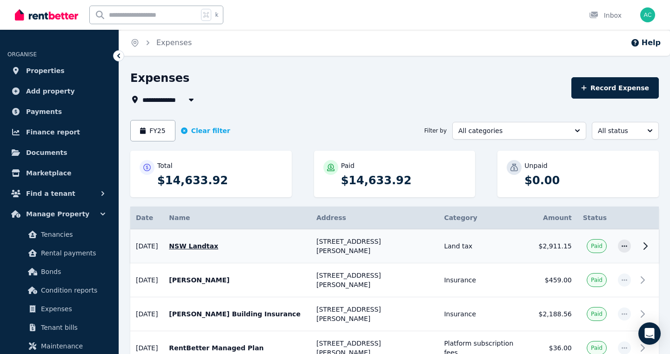
scroll to position [0, 0]
click at [158, 131] on button "FY25" at bounding box center [152, 130] width 45 height 21
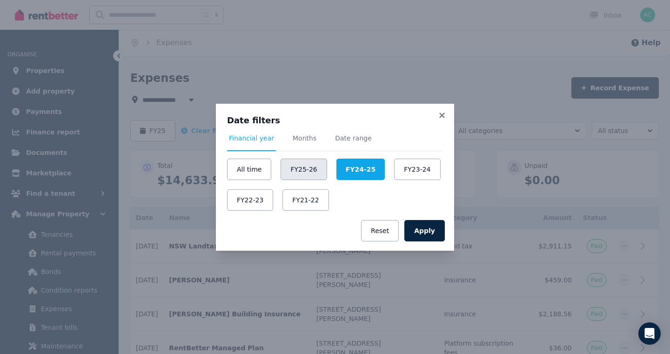
click at [298, 172] on button "FY25-26" at bounding box center [303, 169] width 46 height 21
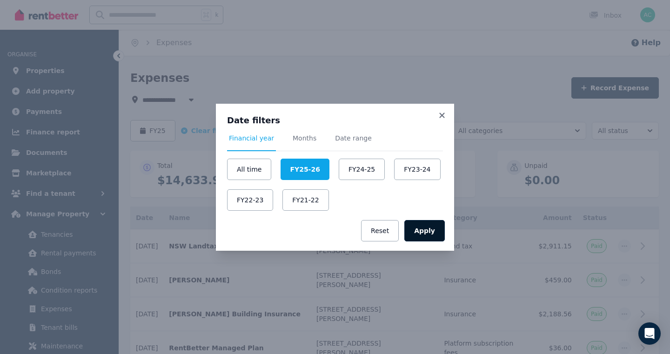
click at [427, 231] on button "Apply" at bounding box center [424, 230] width 40 height 21
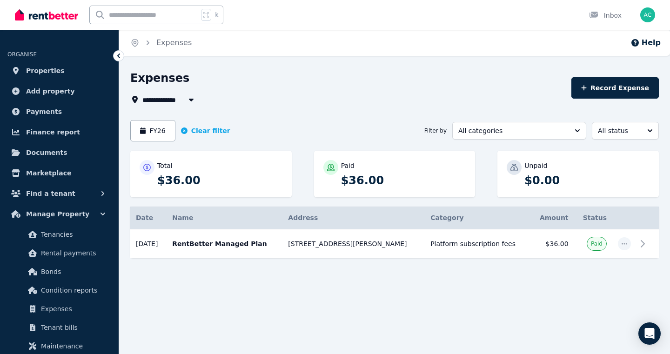
click at [647, 13] on img "button" at bounding box center [647, 14] width 15 height 15
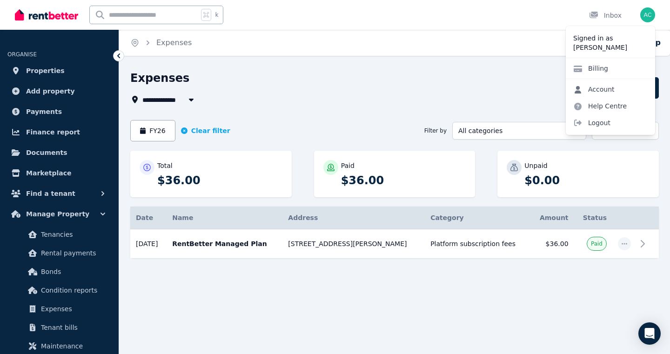
click at [596, 86] on link "Account" at bounding box center [593, 89] width 56 height 17
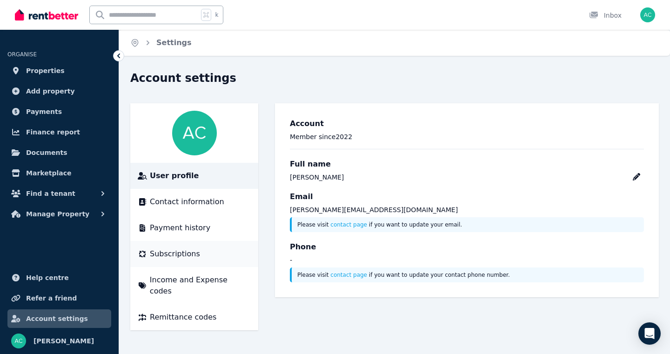
click at [180, 251] on span "Subscriptions" at bounding box center [175, 253] width 50 height 11
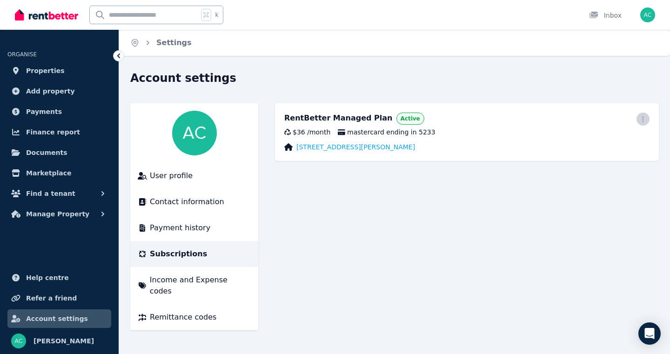
click at [639, 118] on icon "button" at bounding box center [642, 119] width 7 height 7
click at [572, 168] on span "Cancel plan" at bounding box center [601, 173] width 82 height 11
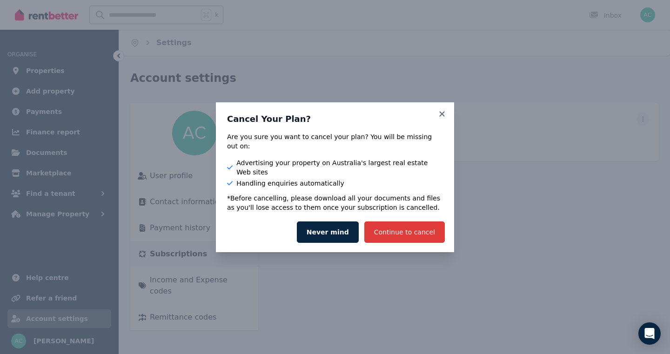
click at [400, 224] on button "Continue to cancel" at bounding box center [404, 231] width 80 height 21
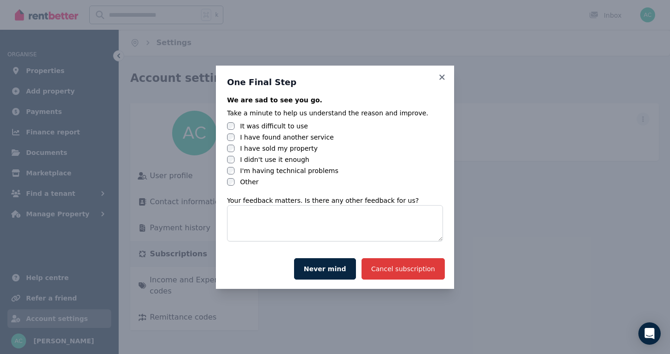
click at [396, 270] on button "Cancel subscription" at bounding box center [402, 268] width 83 height 21
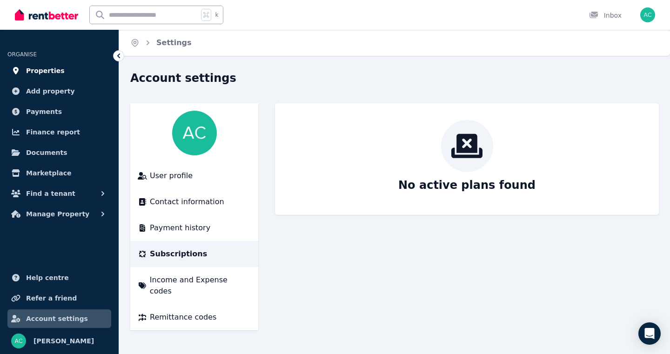
click at [45, 73] on span "Properties" at bounding box center [45, 70] width 39 height 11
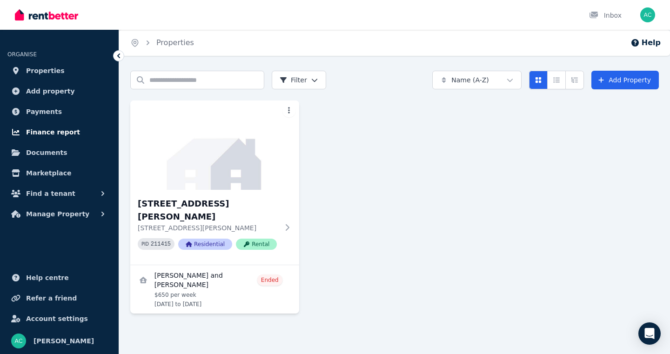
click at [48, 136] on span "Finance report" at bounding box center [53, 131] width 54 height 11
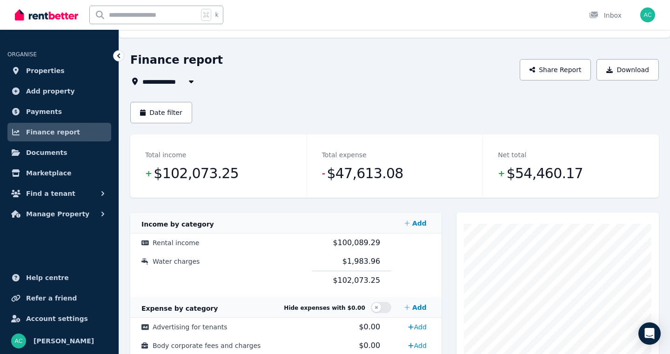
scroll to position [15, 0]
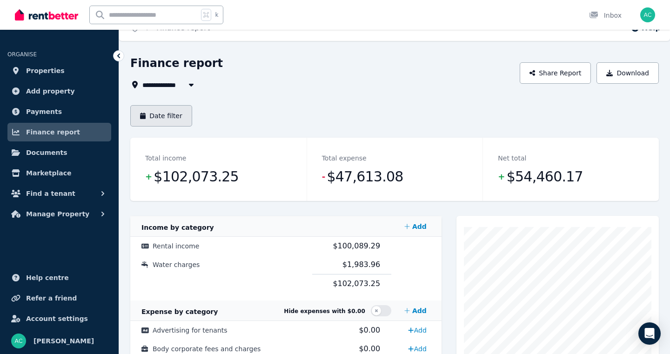
click at [145, 116] on icon "button" at bounding box center [143, 116] width 6 height 7
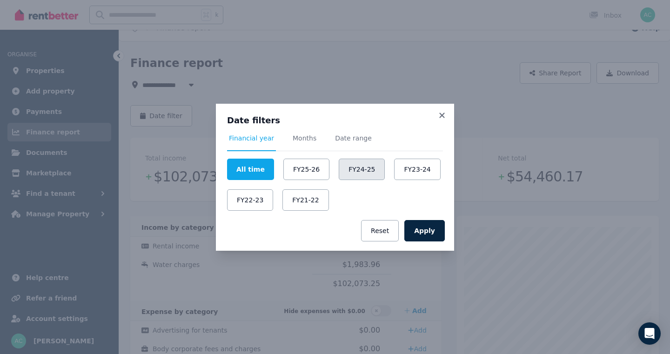
click at [351, 174] on button "FY24-25" at bounding box center [361, 169] width 46 height 21
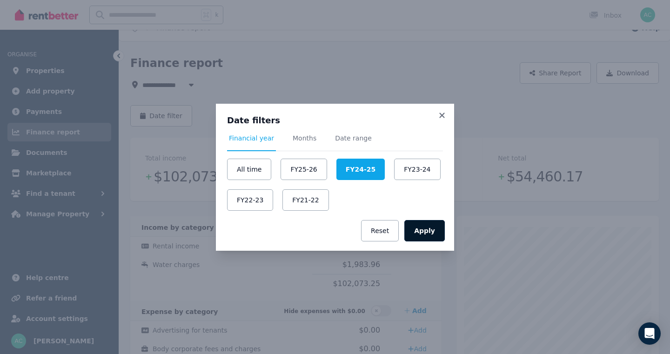
click at [432, 234] on button "Apply" at bounding box center [424, 230] width 40 height 21
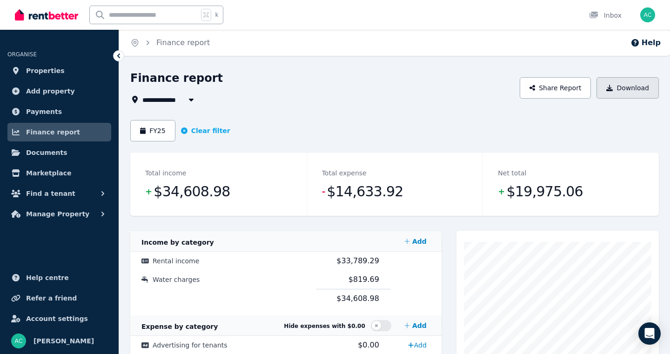
click at [612, 90] on icon "button" at bounding box center [609, 88] width 7 height 7
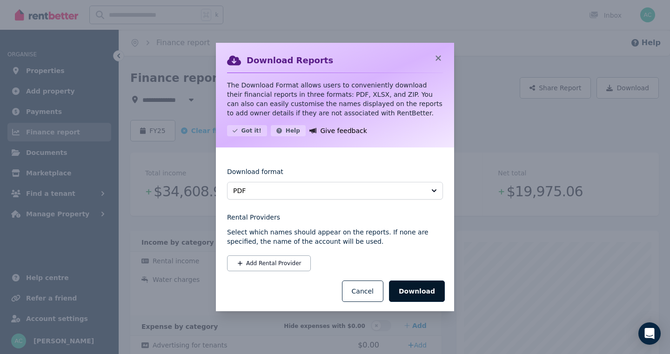
click at [419, 288] on button "Download" at bounding box center [417, 290] width 56 height 21
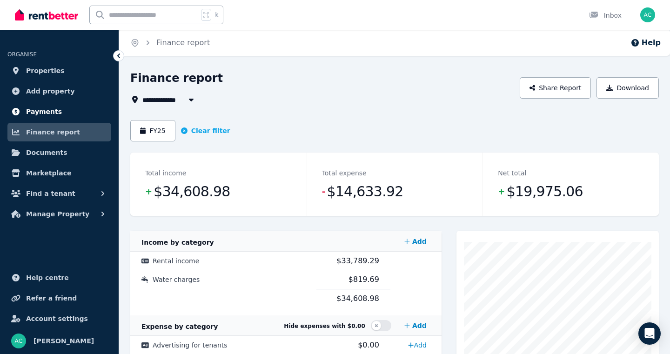
click at [43, 109] on span "Payments" at bounding box center [44, 111] width 36 height 11
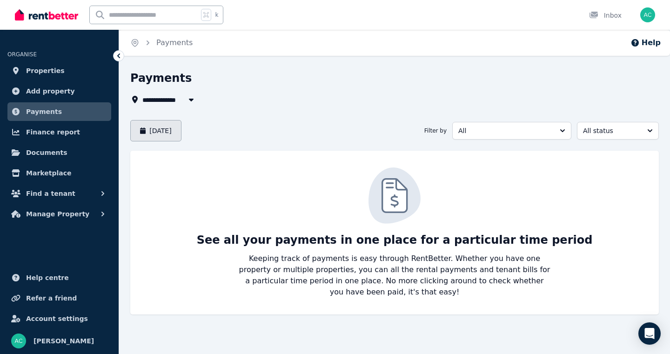
click at [167, 132] on button "[DATE]" at bounding box center [155, 130] width 51 height 21
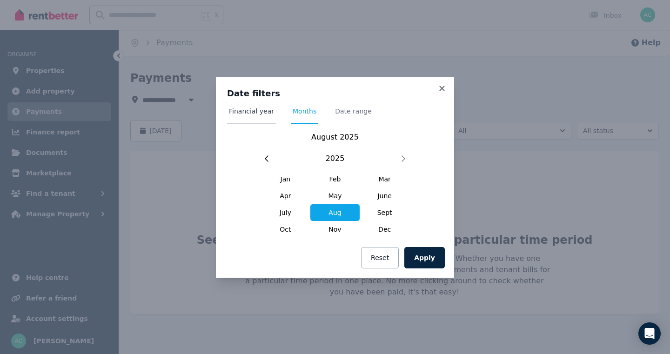
click at [266, 111] on span "Financial year" at bounding box center [251, 110] width 45 height 9
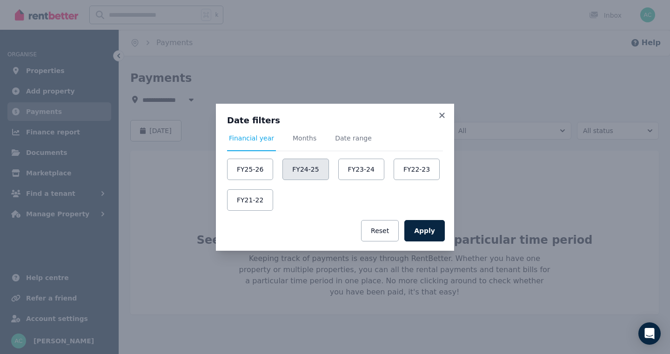
click at [307, 169] on button "FY24-25" at bounding box center [305, 169] width 46 height 21
click at [431, 235] on button "Apply" at bounding box center [424, 230] width 40 height 21
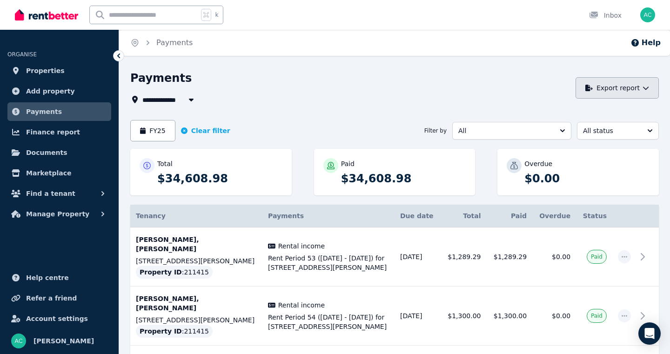
click at [617, 89] on button "Export report" at bounding box center [616, 87] width 83 height 21
click at [577, 113] on p "PDF" at bounding box center [584, 112] width 20 height 9
click at [33, 68] on span "Properties" at bounding box center [45, 70] width 39 height 11
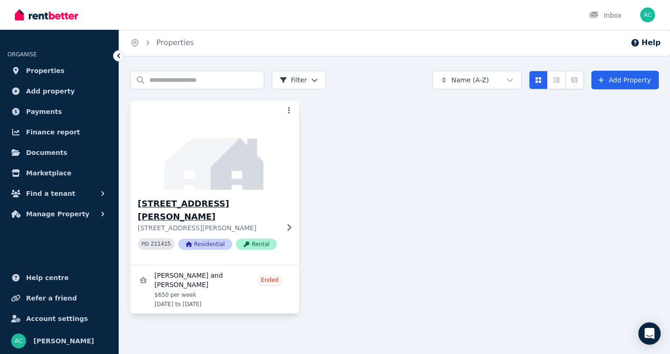
click at [191, 205] on h3 "[STREET_ADDRESS][PERSON_NAME]" at bounding box center [208, 210] width 141 height 26
click at [49, 156] on span "Documents" at bounding box center [46, 152] width 41 height 11
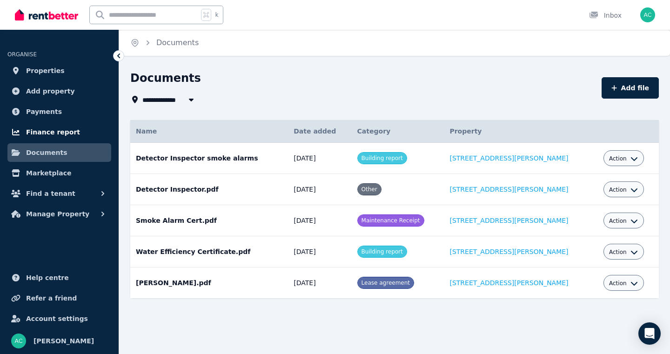
click at [46, 132] on span "Finance report" at bounding box center [53, 131] width 54 height 11
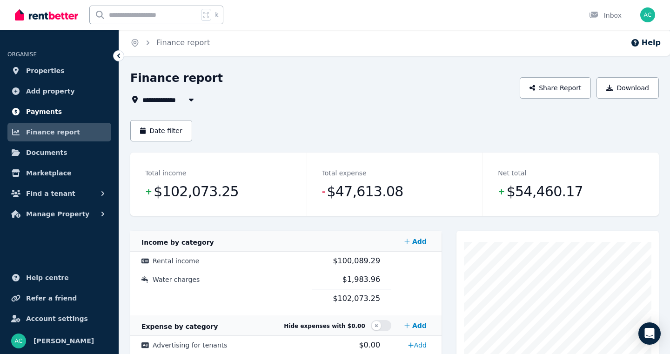
click at [45, 114] on span "Payments" at bounding box center [44, 111] width 36 height 11
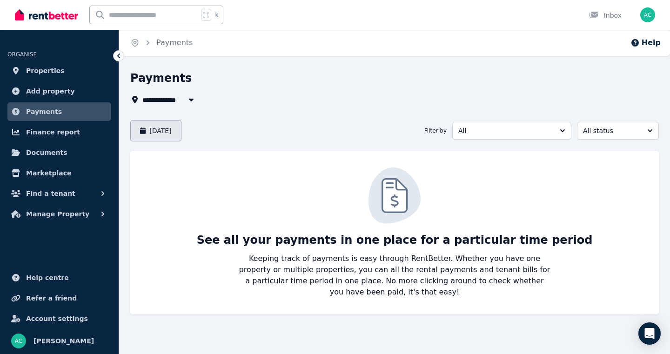
click at [172, 132] on button "[DATE]" at bounding box center [155, 130] width 51 height 21
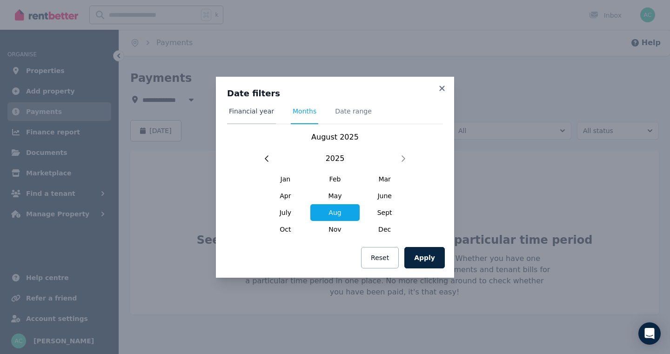
click at [251, 113] on span "Financial year" at bounding box center [251, 110] width 45 height 9
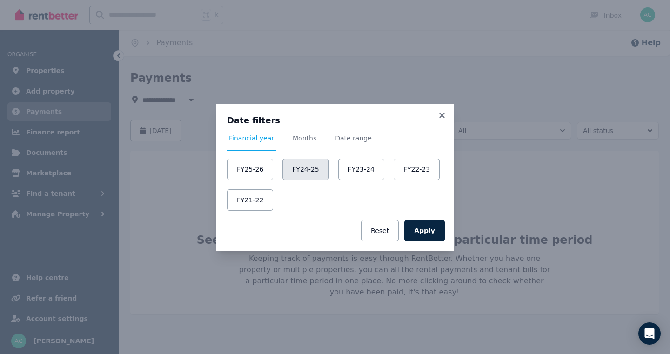
click at [305, 168] on button "FY24-25" at bounding box center [305, 169] width 46 height 21
click at [425, 233] on button "Apply" at bounding box center [424, 230] width 40 height 21
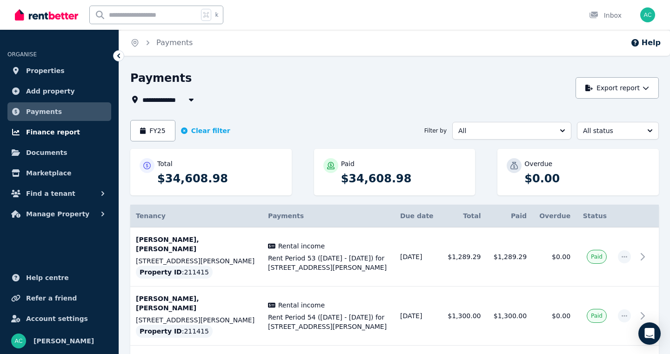
click at [44, 135] on span "Finance report" at bounding box center [53, 131] width 54 height 11
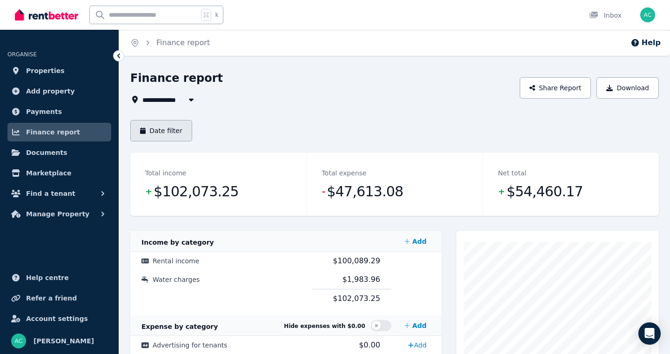
click at [150, 131] on button "Date filter" at bounding box center [161, 130] width 62 height 21
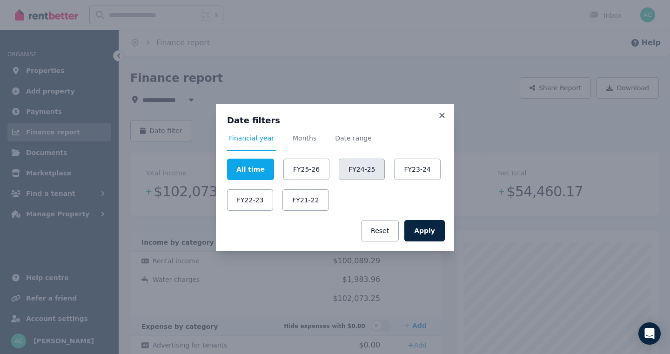
click at [363, 170] on button "FY24-25" at bounding box center [361, 169] width 46 height 21
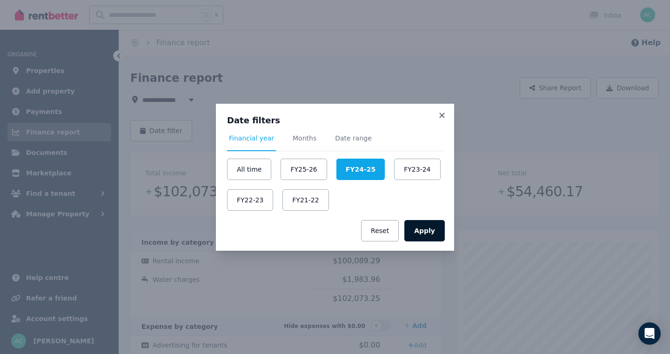
click at [431, 232] on button "Apply" at bounding box center [424, 230] width 40 height 21
